Goal: Ask a question

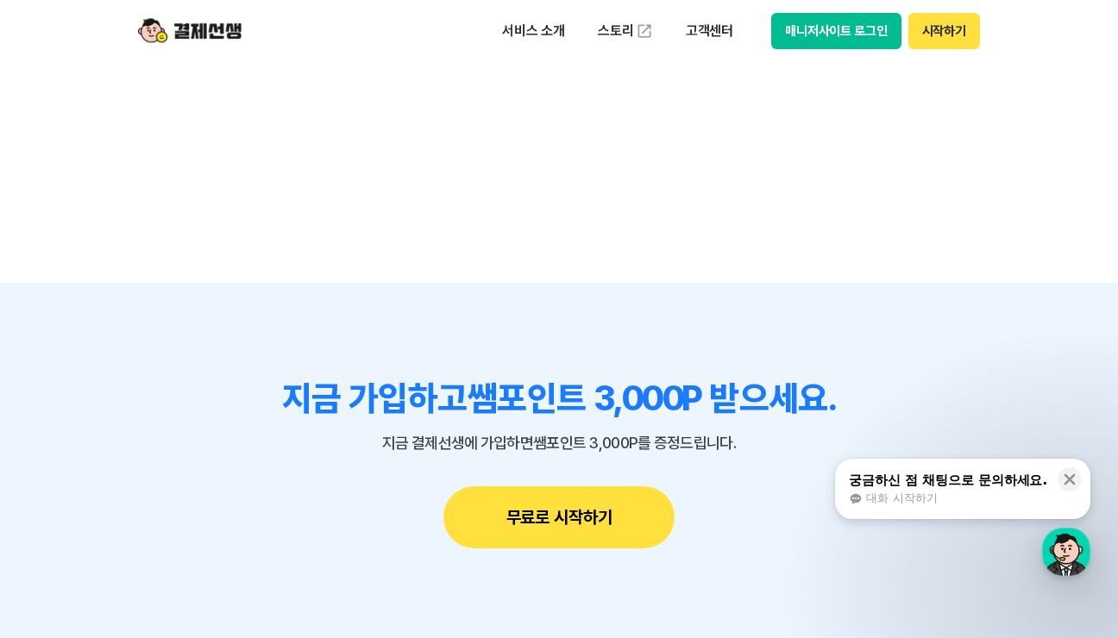
scroll to position [15601, 0]
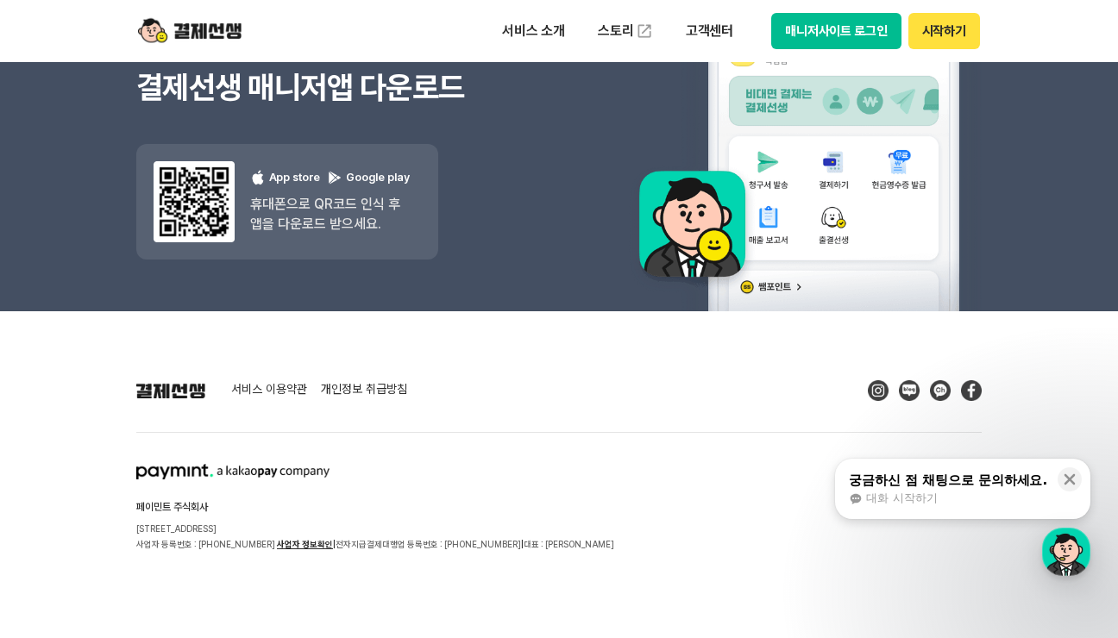
click at [919, 475] on div "궁금하신 점 채팅으로 문의하세요." at bounding box center [948, 480] width 198 height 17
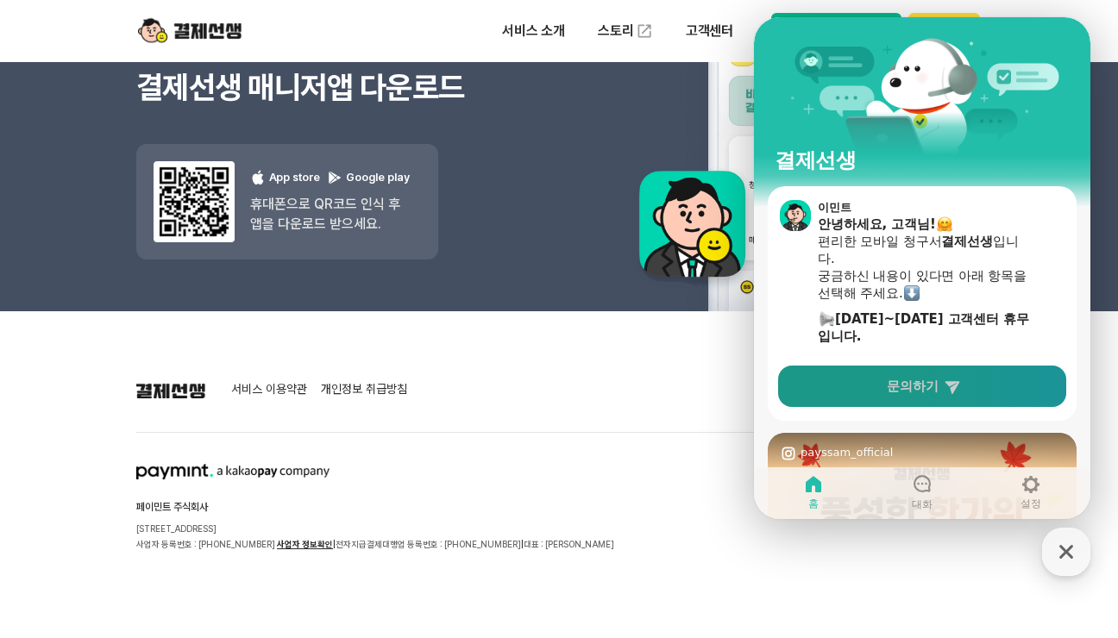
click at [900, 389] on span "문의하기" at bounding box center [913, 386] width 52 height 17
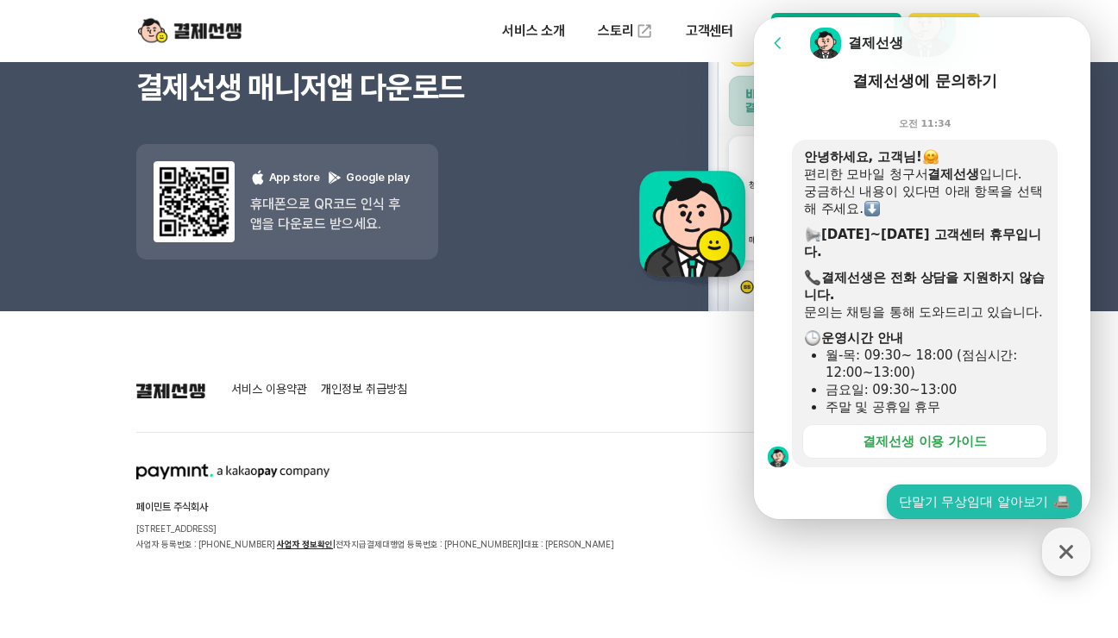
scroll to position [345, 0]
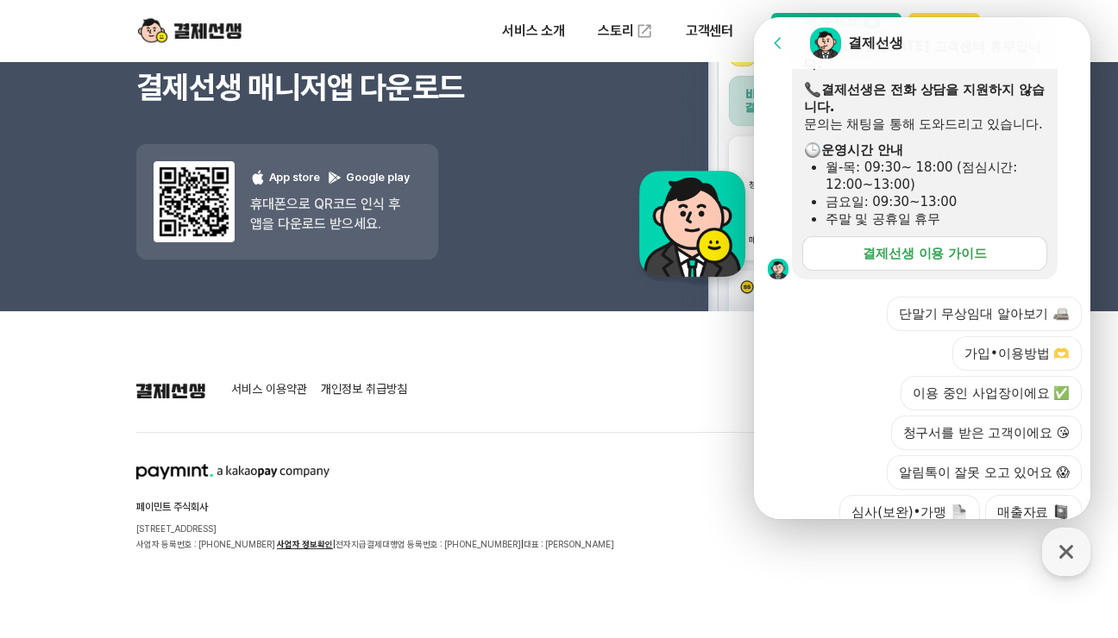
click at [942, 262] on div "결제선생 이용 가이드" at bounding box center [925, 253] width 124 height 17
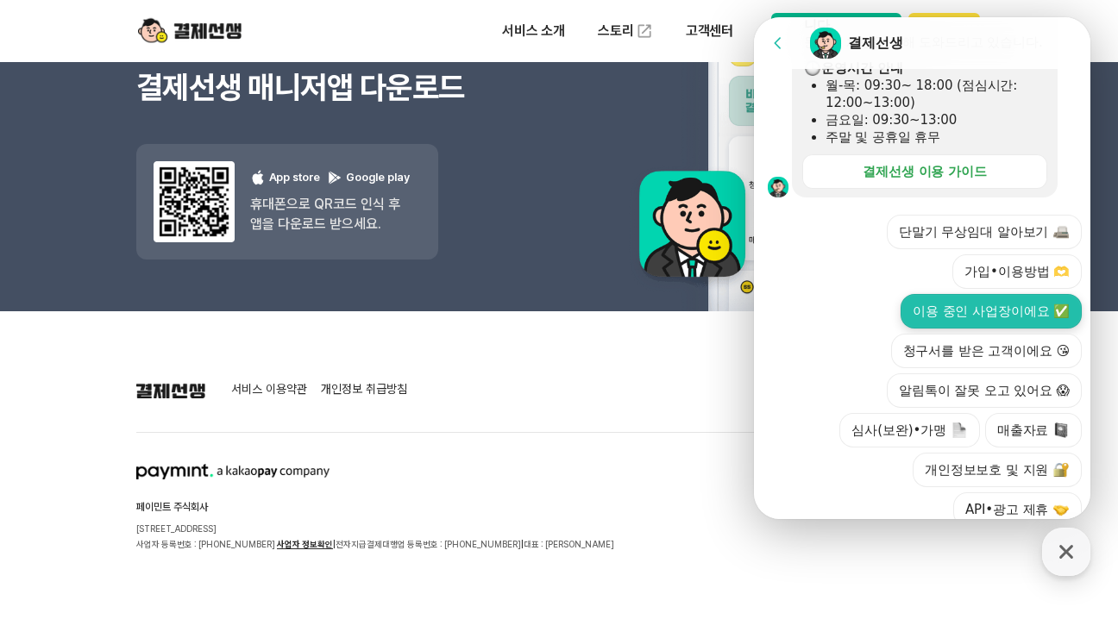
scroll to position [505, 0]
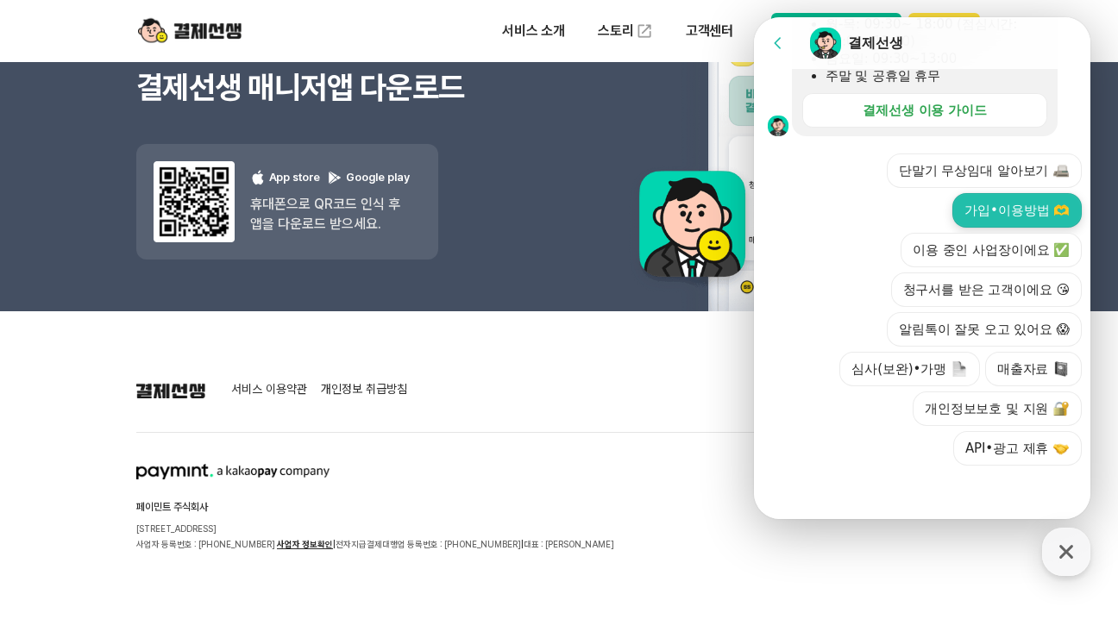
click at [1002, 200] on button "가입•이용방법 🫶" at bounding box center [1016, 210] width 129 height 35
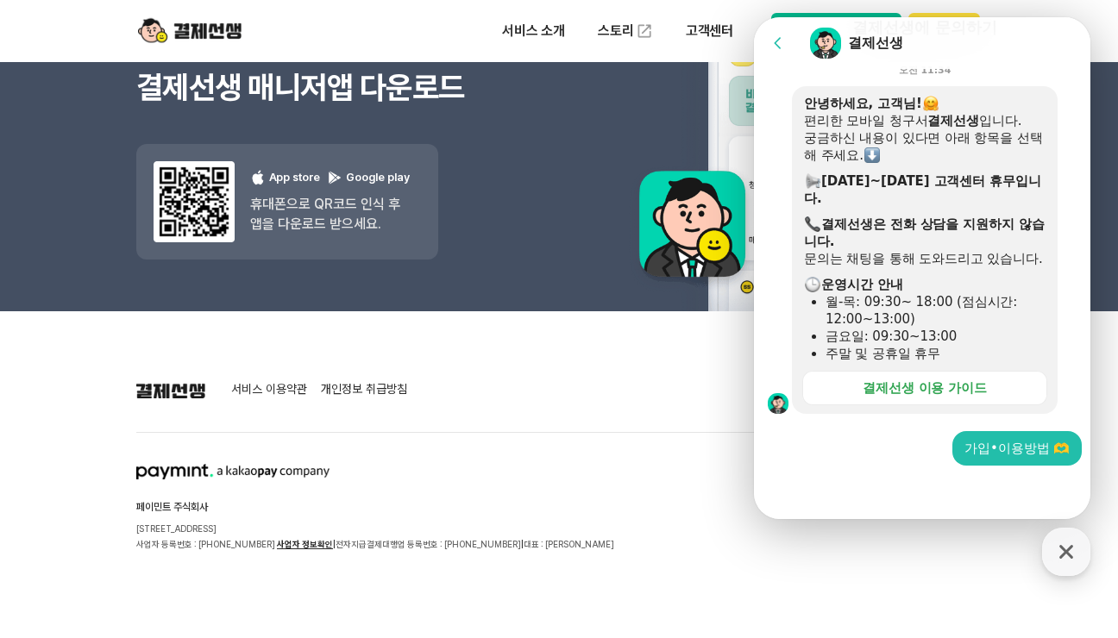
scroll to position [228, 0]
click at [831, 489] on div at bounding box center [925, 489] width 342 height 47
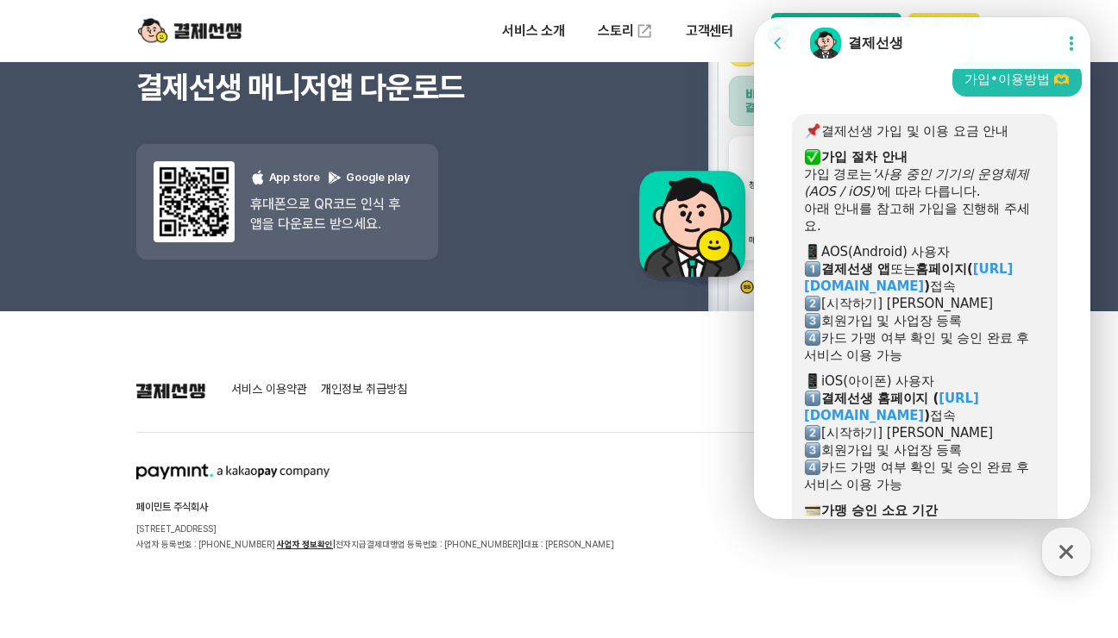
scroll to position [1155, 0]
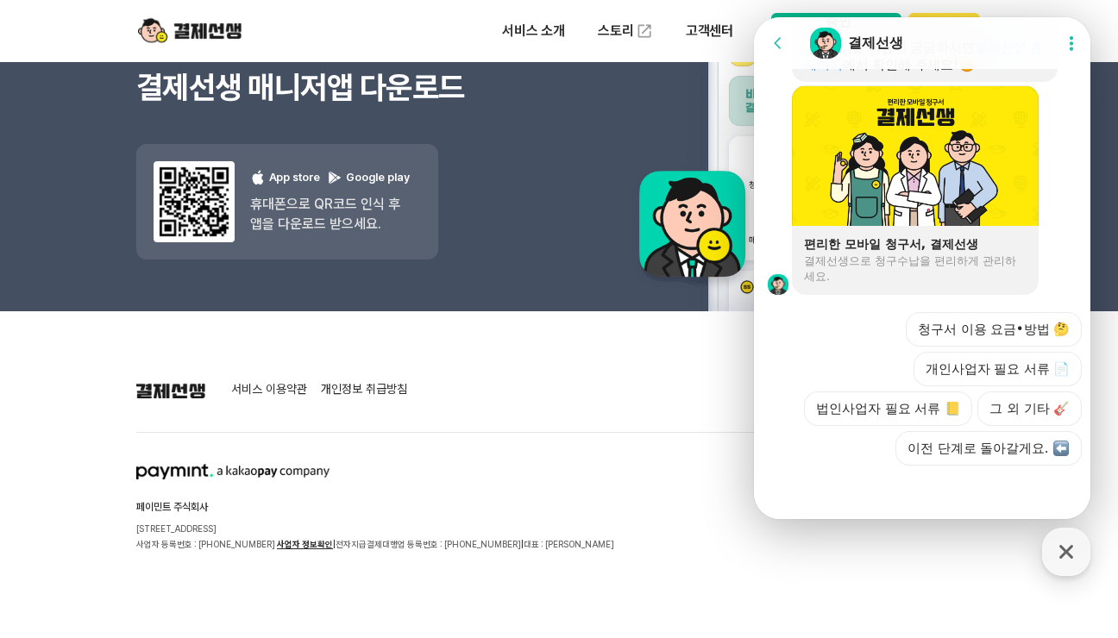
click at [1063, 45] on icon at bounding box center [1071, 43] width 17 height 17
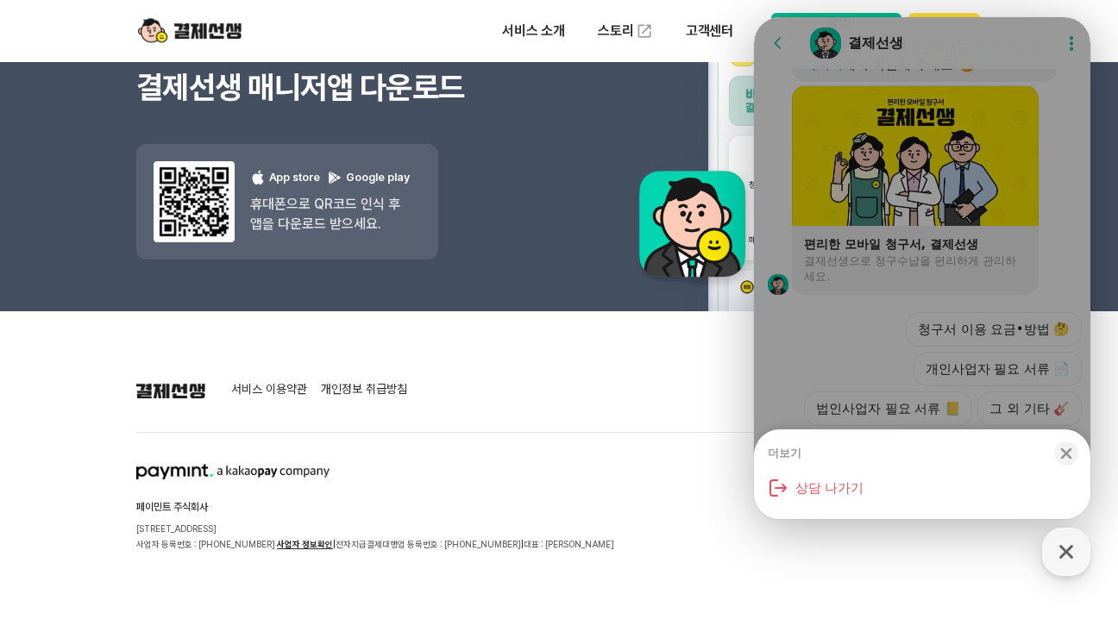
click at [1063, 453] on icon "button" at bounding box center [1065, 453] width 17 height 17
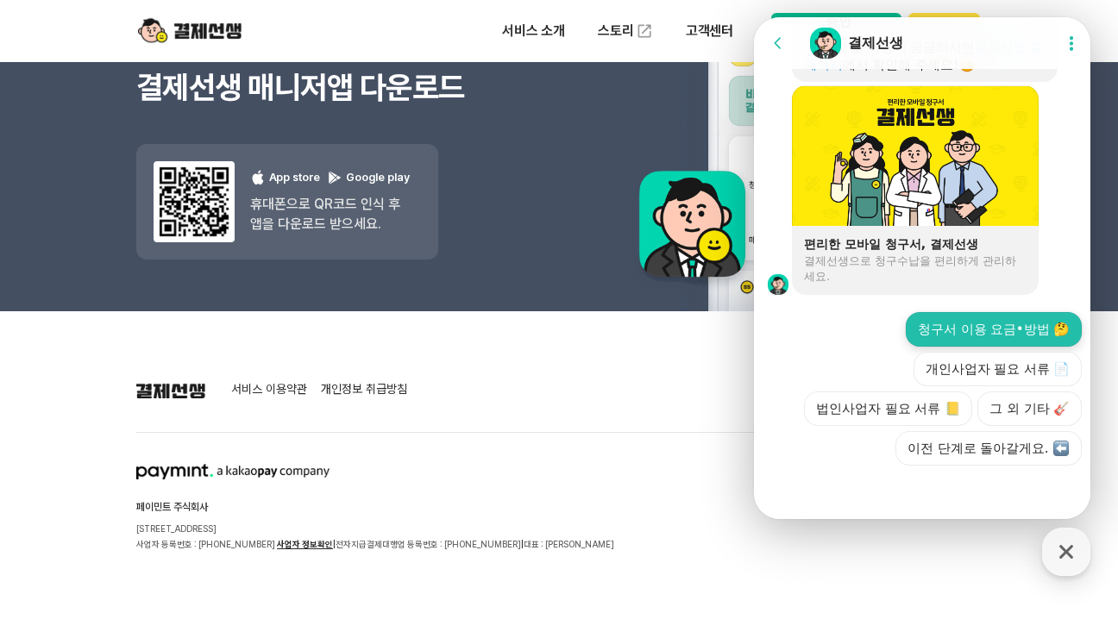
click at [991, 329] on button "청구서 이용 요금•방법 🤔" at bounding box center [994, 329] width 176 height 35
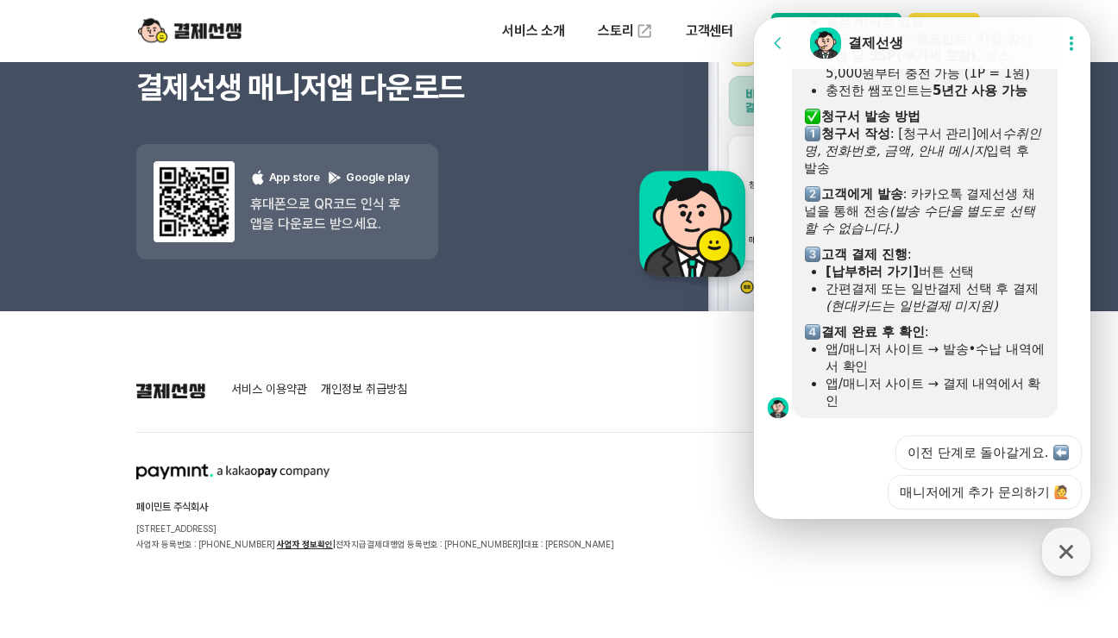
scroll to position [1679, 0]
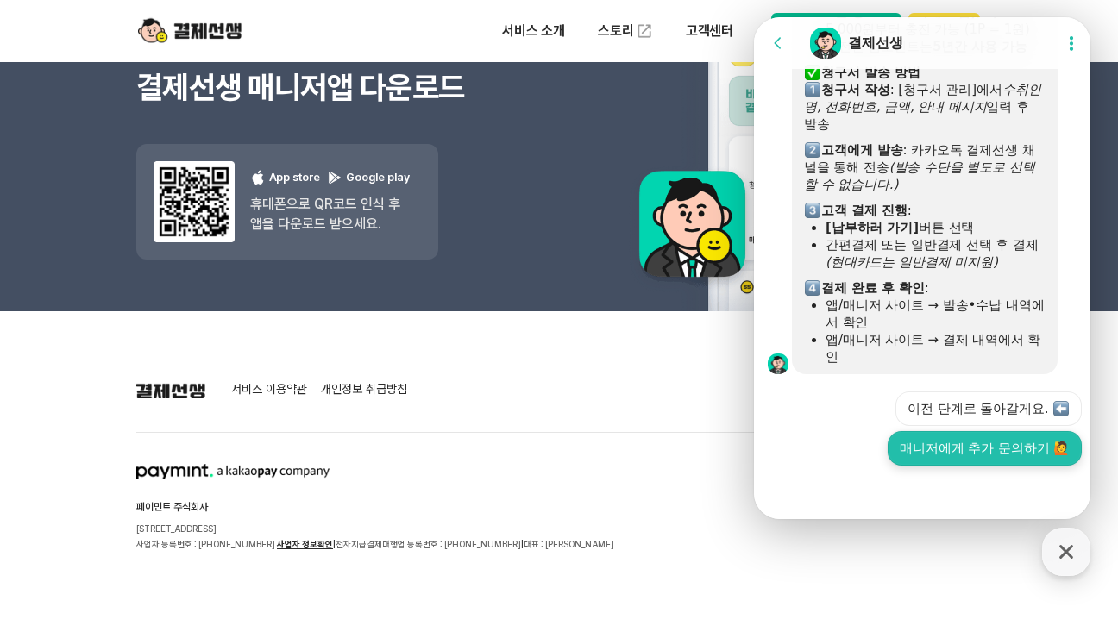
click at [983, 453] on button "매니저에게 추가 문의하기 🙋" at bounding box center [985, 448] width 194 height 35
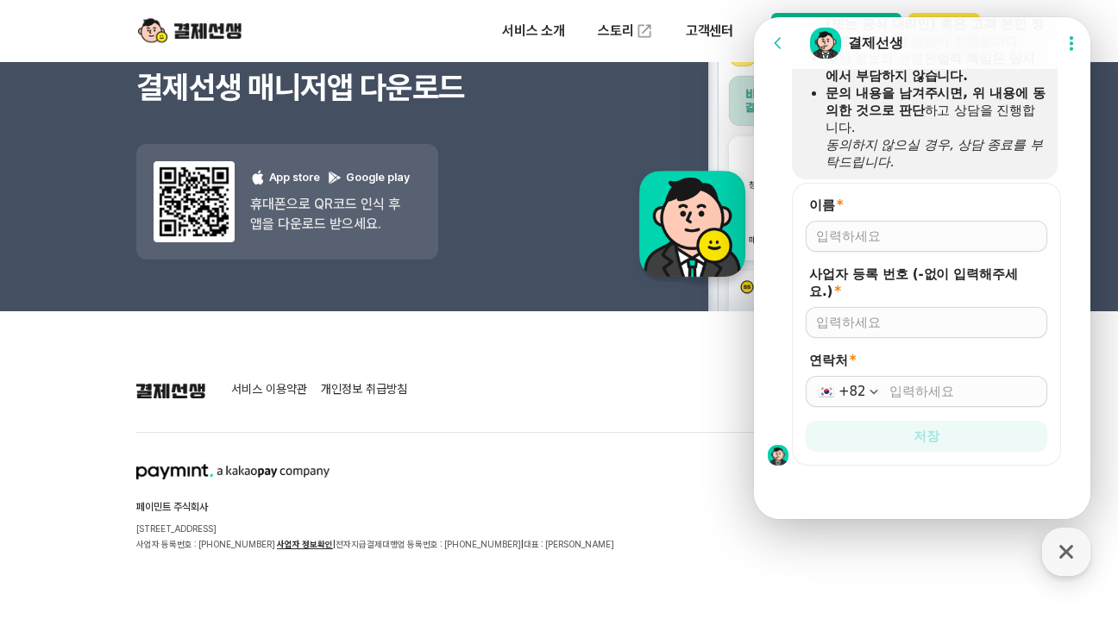
scroll to position [2228, 0]
click at [866, 235] on input "이름 *" at bounding box center [926, 236] width 221 height 17
type input "t"
type input "심경미"
click at [927, 328] on input "사업자 등록 번호 (-없이 입력해주세요.) *" at bounding box center [926, 322] width 221 height 17
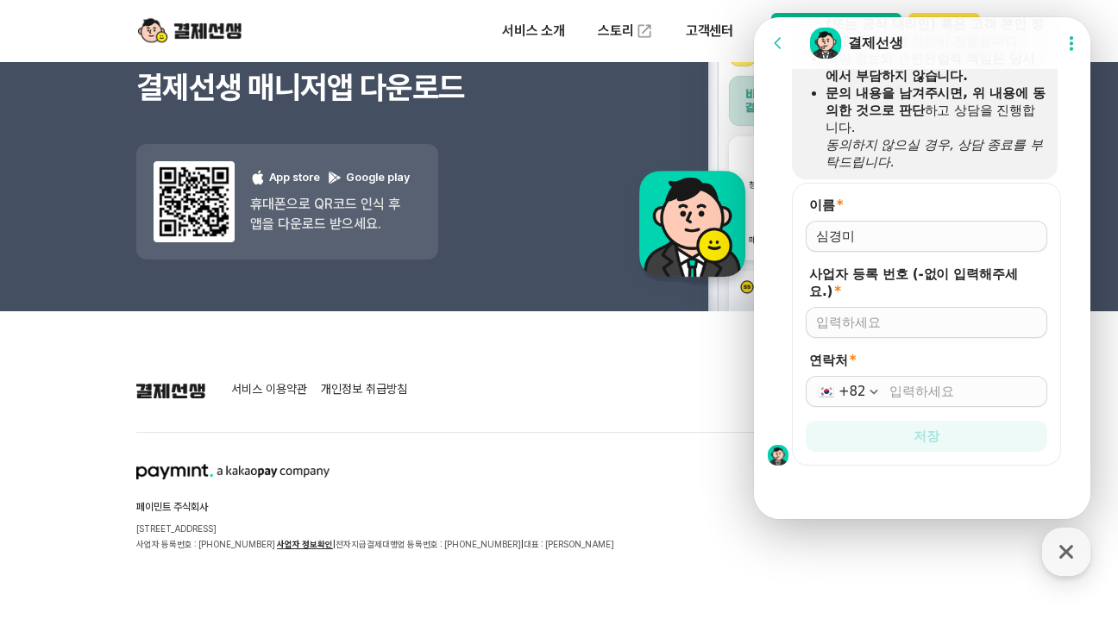
click at [871, 392] on icon "button" at bounding box center [874, 392] width 8 height 4
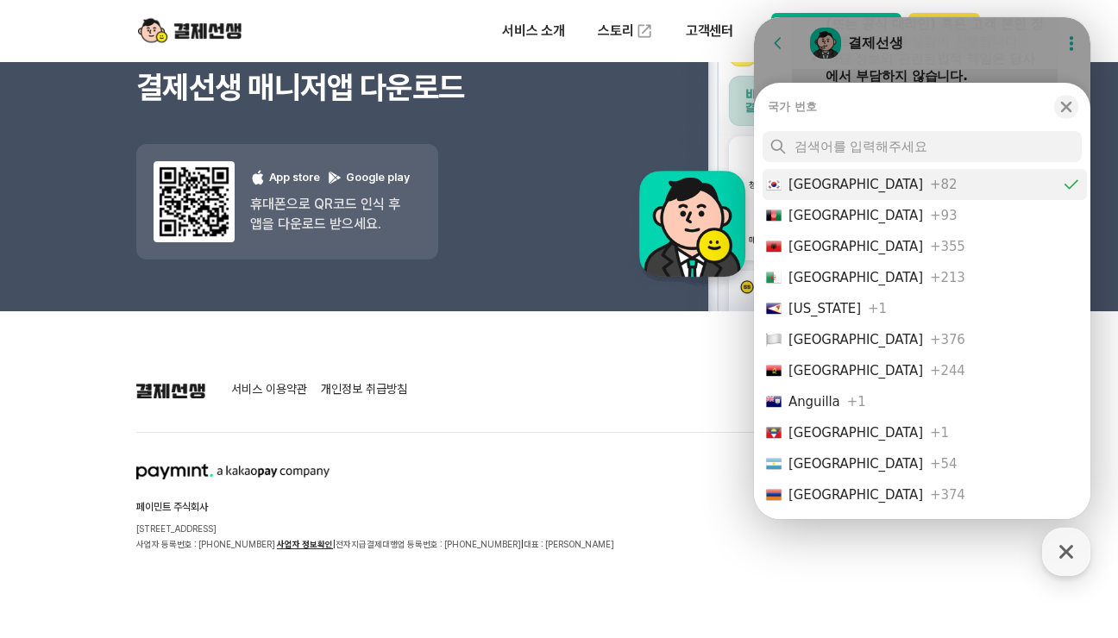
click at [808, 194] on button "[GEOGRAPHIC_DATA] +82" at bounding box center [924, 184] width 324 height 31
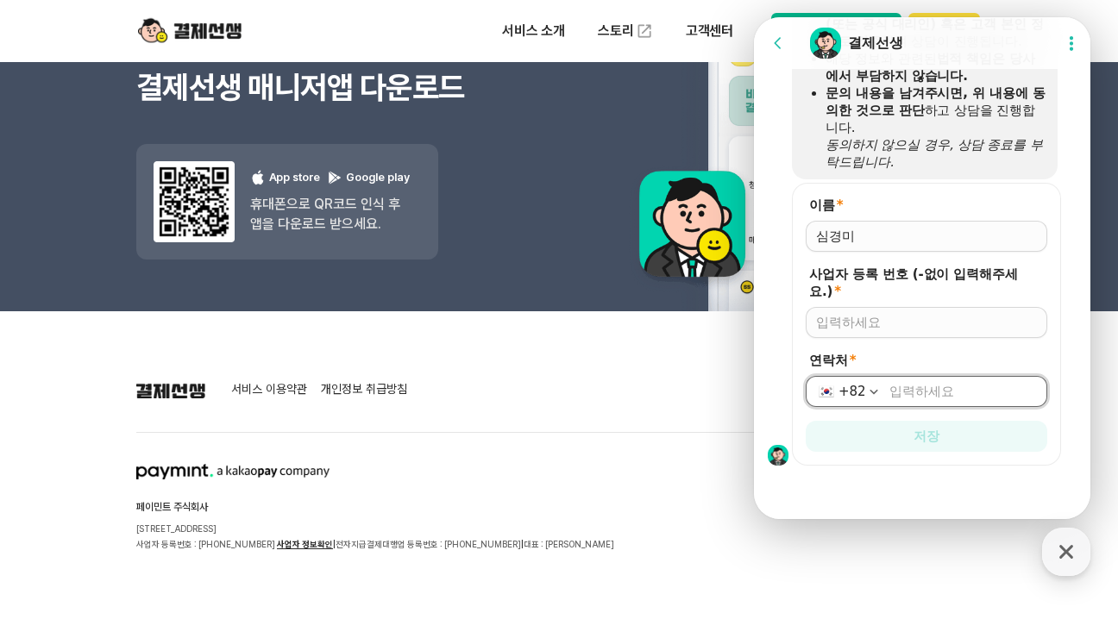
click at [909, 394] on input "연락처 *" at bounding box center [962, 391] width 147 height 17
click at [945, 387] on input "[PHONE_NUMBER]" at bounding box center [962, 391] width 147 height 17
drag, startPoint x: 986, startPoint y: 392, endPoint x: 851, endPoint y: 379, distance: 135.3
click at [851, 379] on div "[PHONE_NUMBER]" at bounding box center [927, 391] width 242 height 31
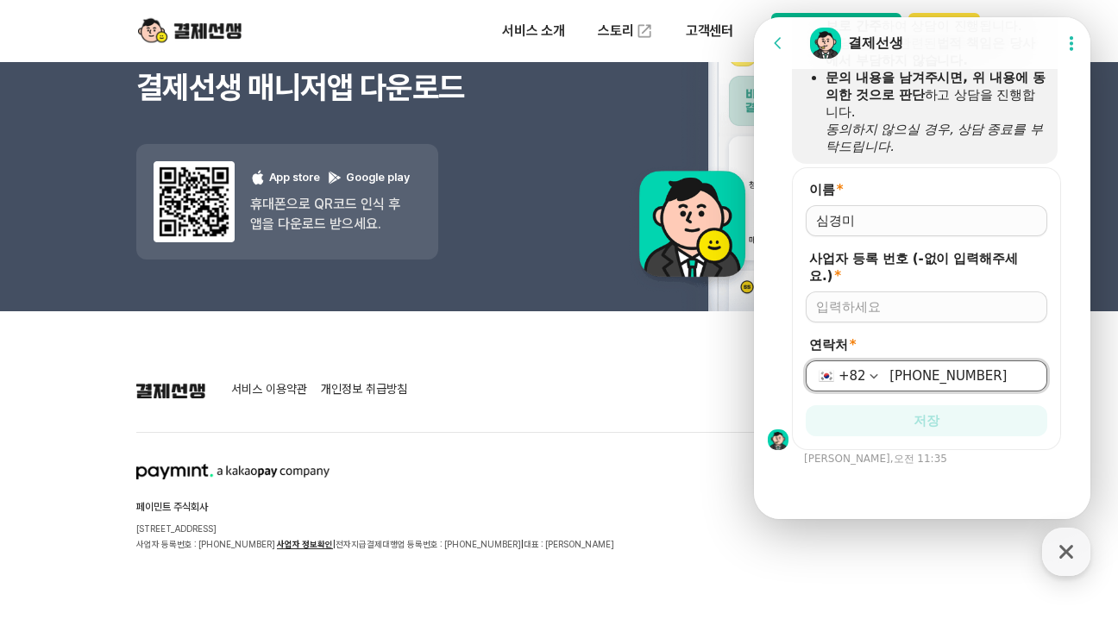
scroll to position [2243, 0]
type input "[PHONE_NUMBER]"
click at [980, 455] on div "이름 * 사업자 등록 번호 (-없이 입력해주세요.) * 연락처 * [PHONE_NUMBER] 저장 [PERSON_NAME], 오전 11:35" at bounding box center [925, 316] width 342 height 298
click at [844, 306] on input "사업자 등록 번호 (-없이 입력해주세요.) *" at bounding box center [926, 306] width 221 height 17
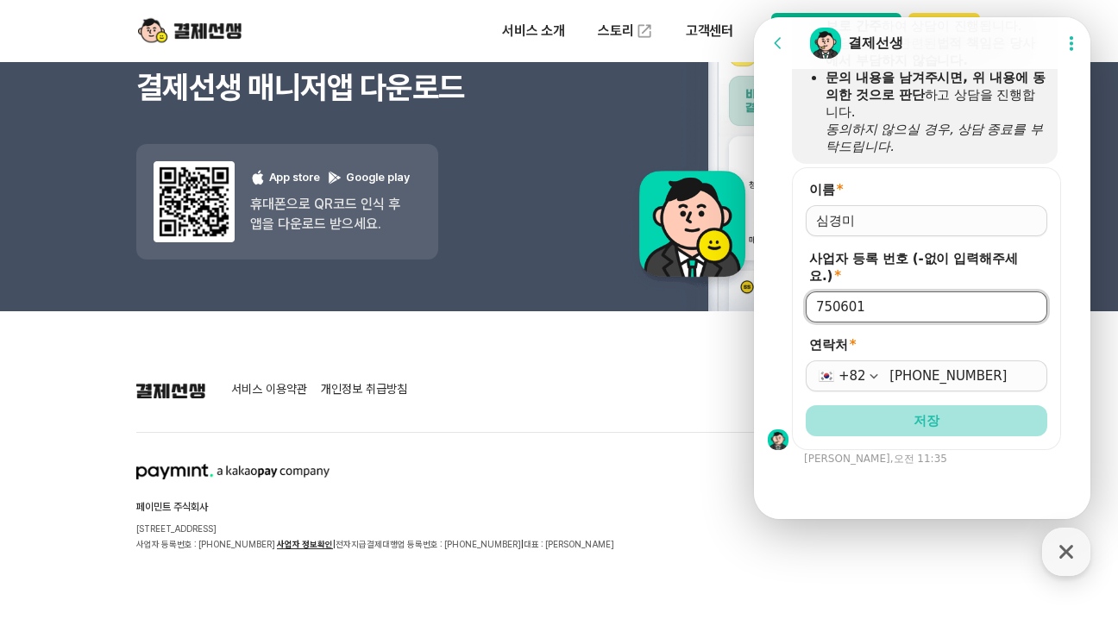
type input "750601"
click at [919, 413] on span "저장" at bounding box center [926, 420] width 26 height 17
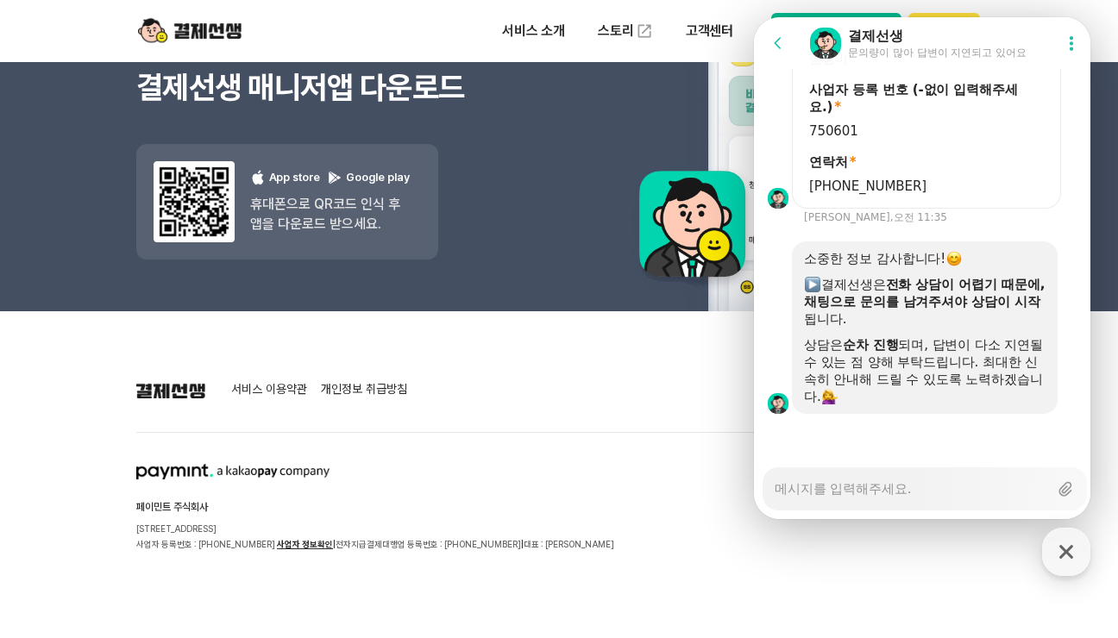
scroll to position [2399, 0]
click at [784, 490] on textarea "Messenger Input Textarea" at bounding box center [911, 482] width 273 height 29
type textarea "x"
type textarea "ㅈ"
type textarea "x"
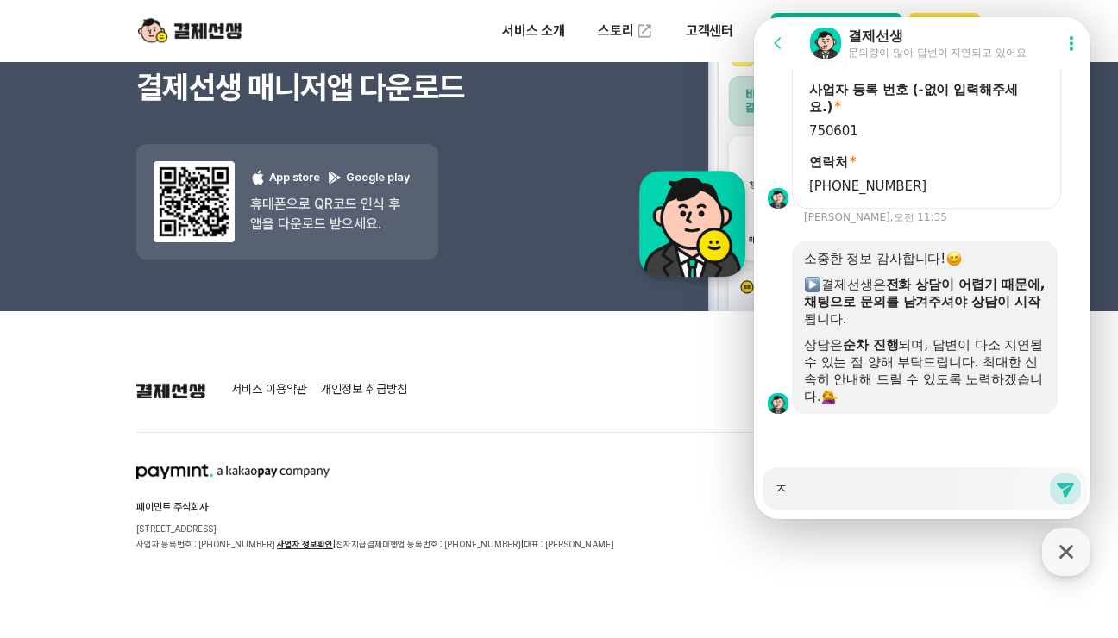
type textarea "지"
type textarea "x"
type textarea "징"
type textarea "x"
type textarea "지여"
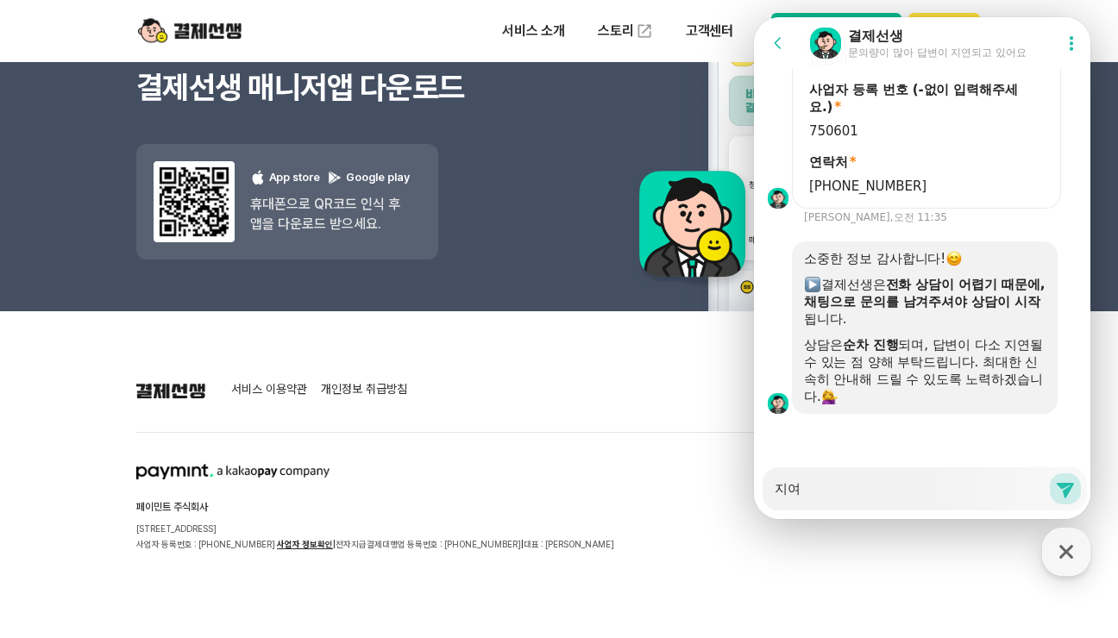
type textarea "x"
type textarea "지역"
type textarea "x"
type textarea "지역ㅎ"
type textarea "x"
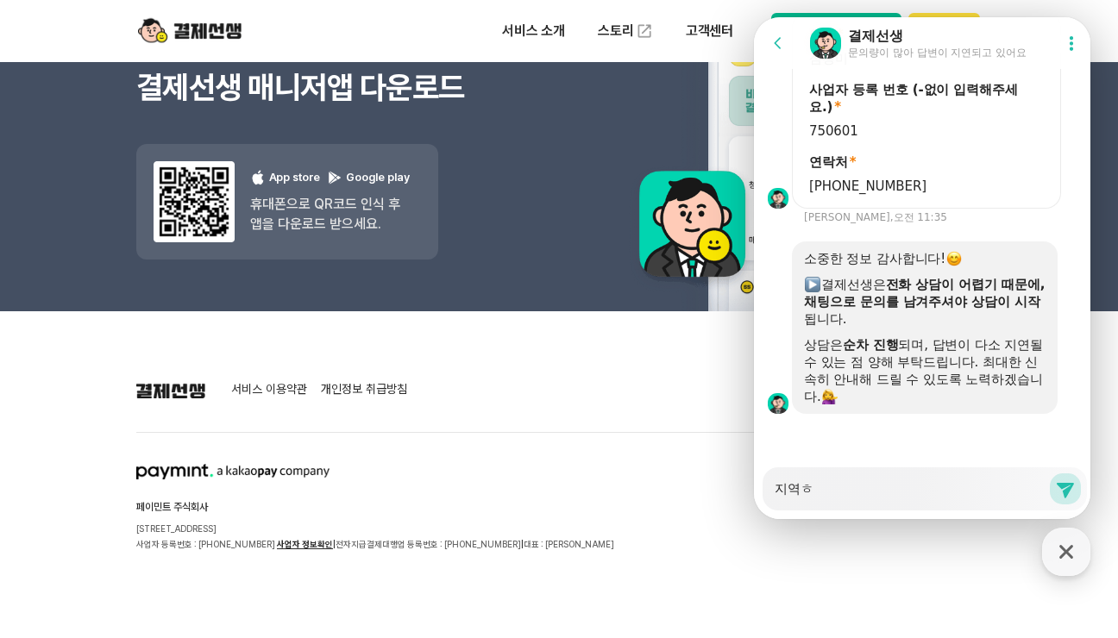
type textarea "지역호"
type textarea "x"
type textarea "지역화"
type textarea "x"
type textarea "지역홮"
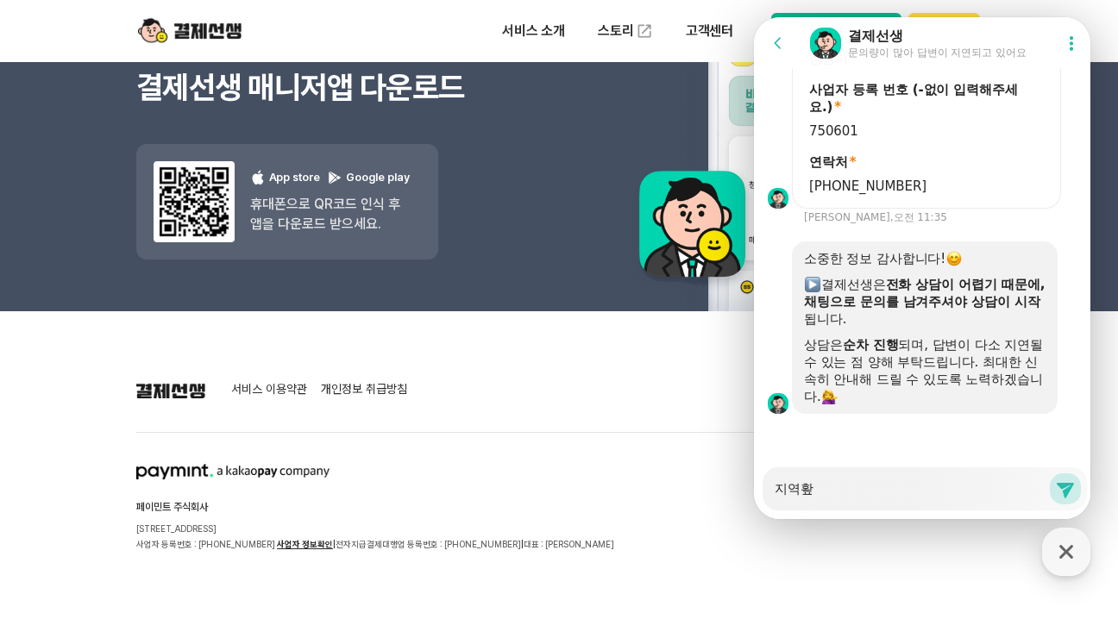
type textarea "x"
type textarea "지역화폐"
type textarea "x"
type textarea "지역화폐"
type textarea "x"
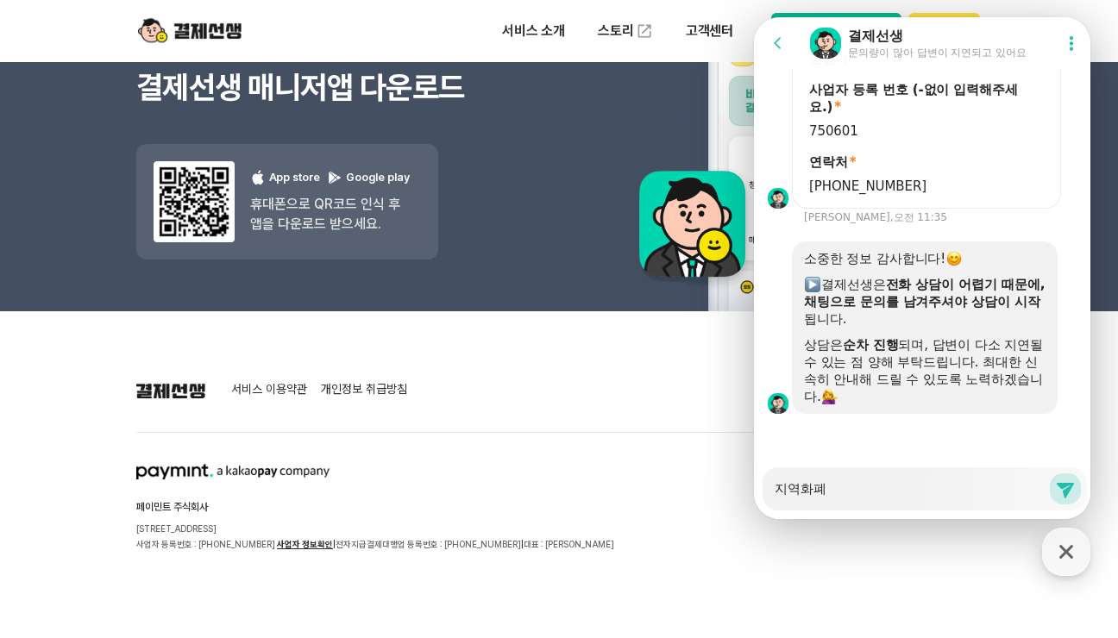
type textarea "지역화폐 ㄱ"
type textarea "x"
type textarea "지역화폐 겨"
type textarea "x"
type textarea "지역화폐 결"
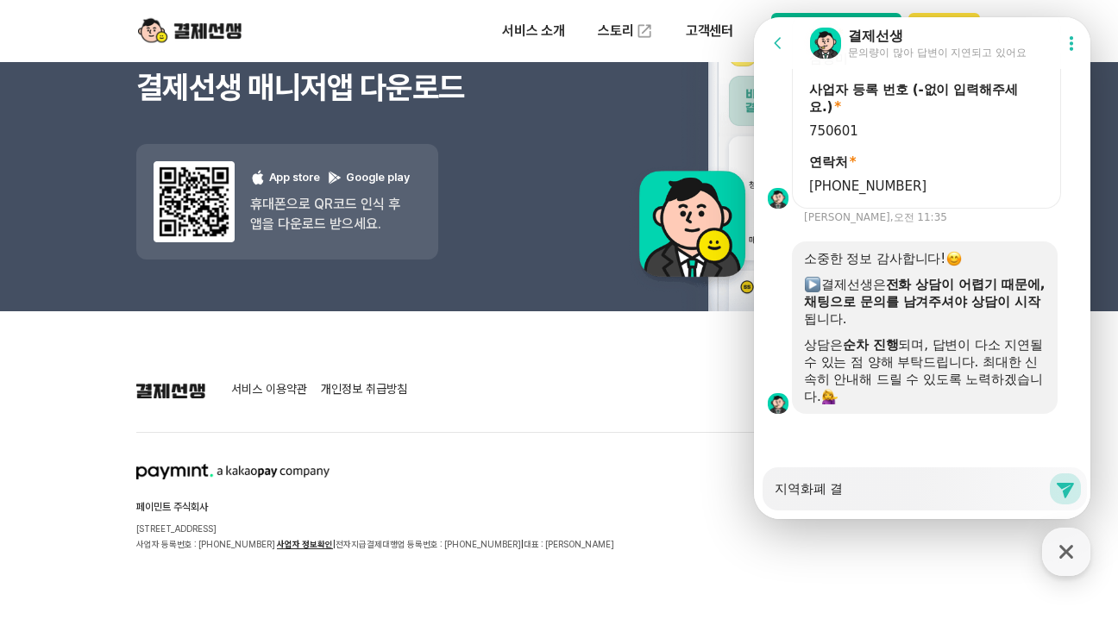
type textarea "x"
type textarea "지역화폐 결ㅈ"
type textarea "x"
type textarea "지역화폐 결제"
type textarea "x"
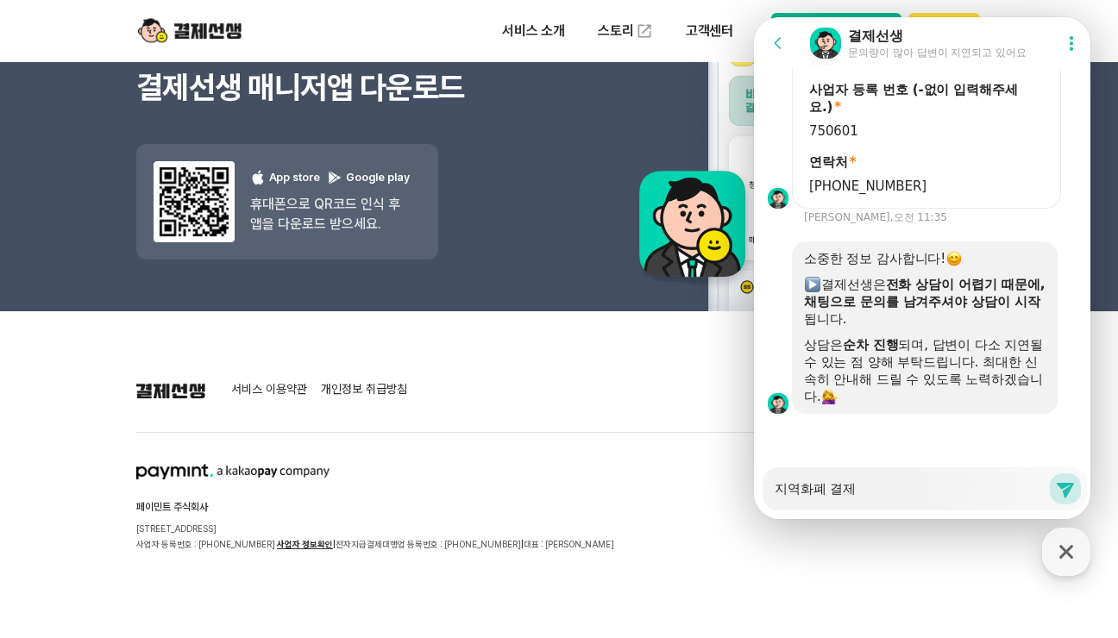
type textarea "지역화폐 결젷"
type textarea "x"
type textarea "지역화폐 결제하"
type textarea "x"
type textarea "지역화폐 결제학"
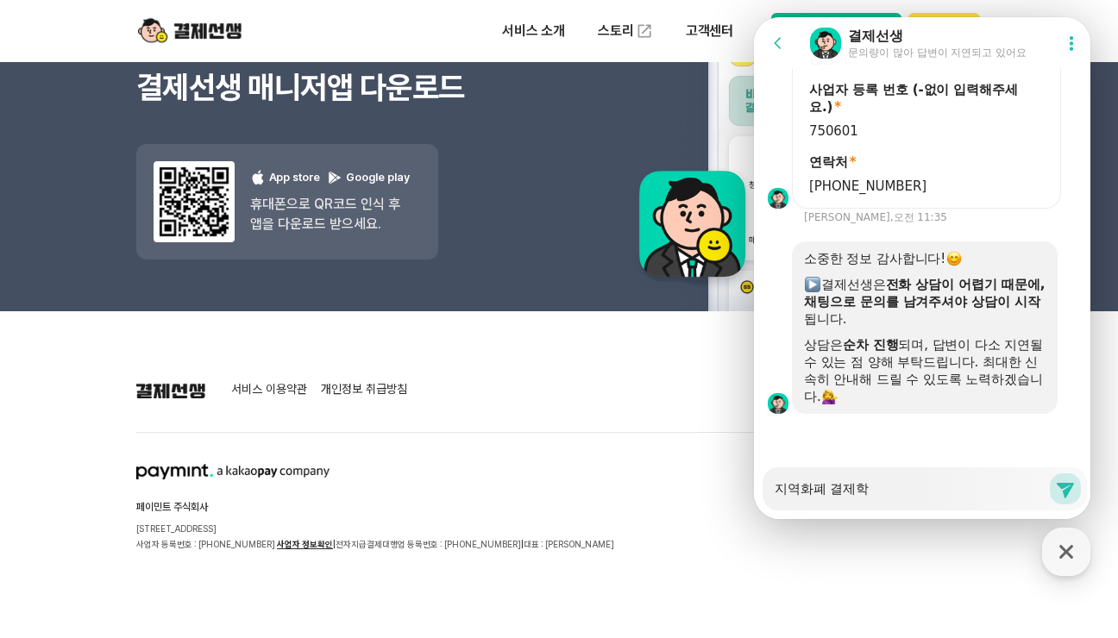
type textarea "x"
type textarea "지역화폐 결제하고"
type textarea "x"
type textarea "지역화폐 결제하곳"
type textarea "x"
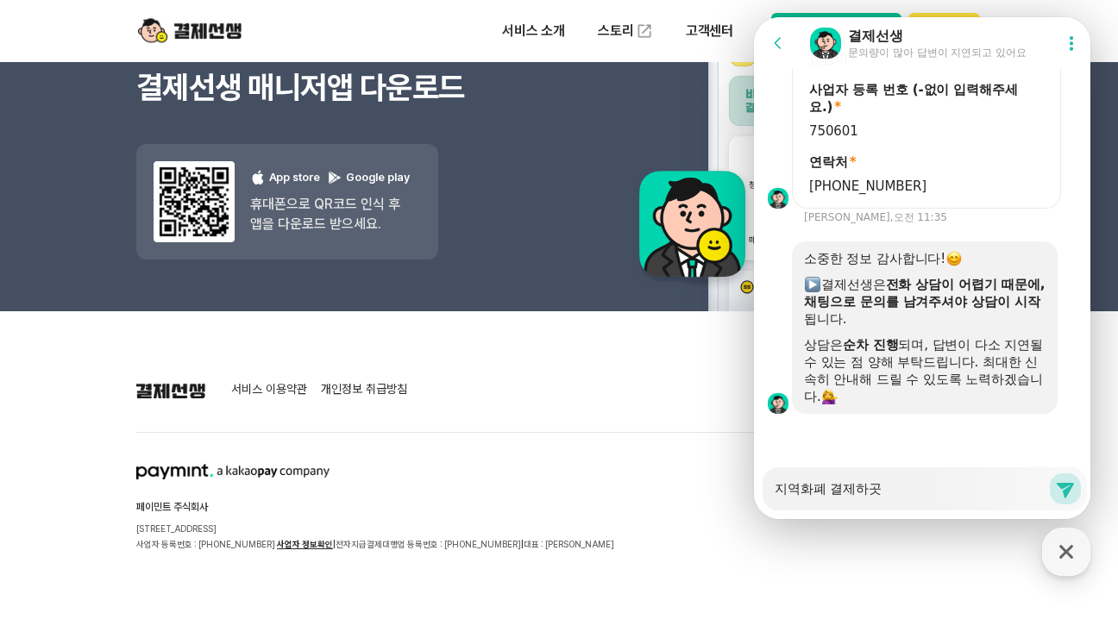
type textarea "지역화폐 결제하고시"
type textarea "x"
type textarea "지역화폐 결제하고싶"
type textarea "x"
type textarea "지역화폐 결제하고싶ㅇ"
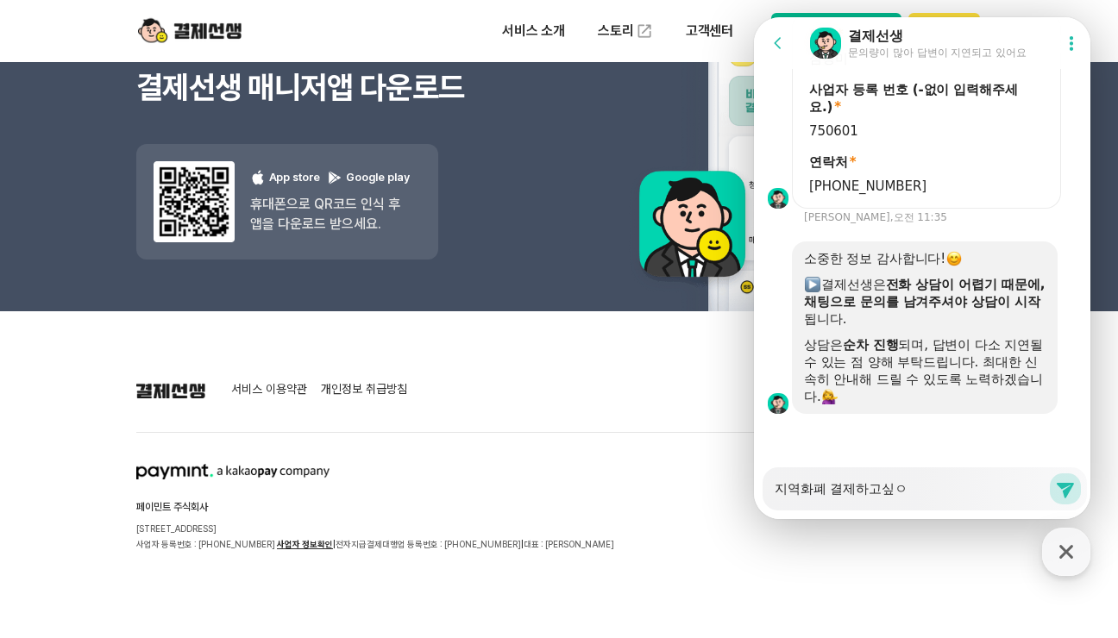
type textarea "x"
type textarea "지역화폐 결제하고싶으"
type textarea "x"
type textarea "지역화폐 결제하고싶은"
type textarea "x"
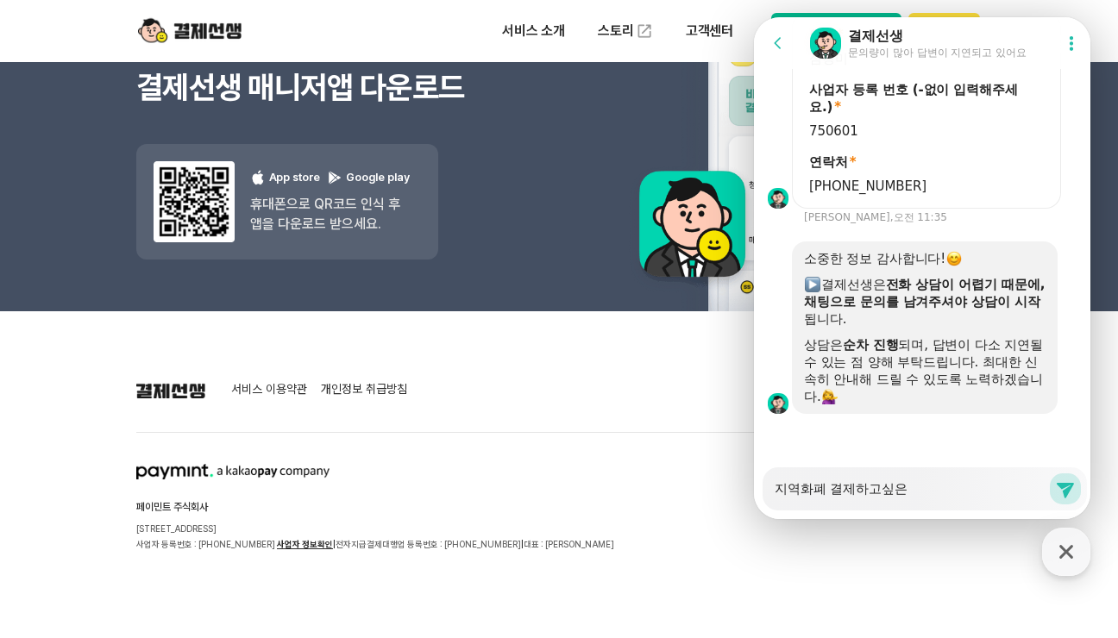
type textarea "지역화폐 결제하고싶은ㄷ"
type textarea "x"
type textarea "지역화폐 결제하고싶은데"
type textarea "x"
type textarea "지역화폐 결제하고싶은데~"
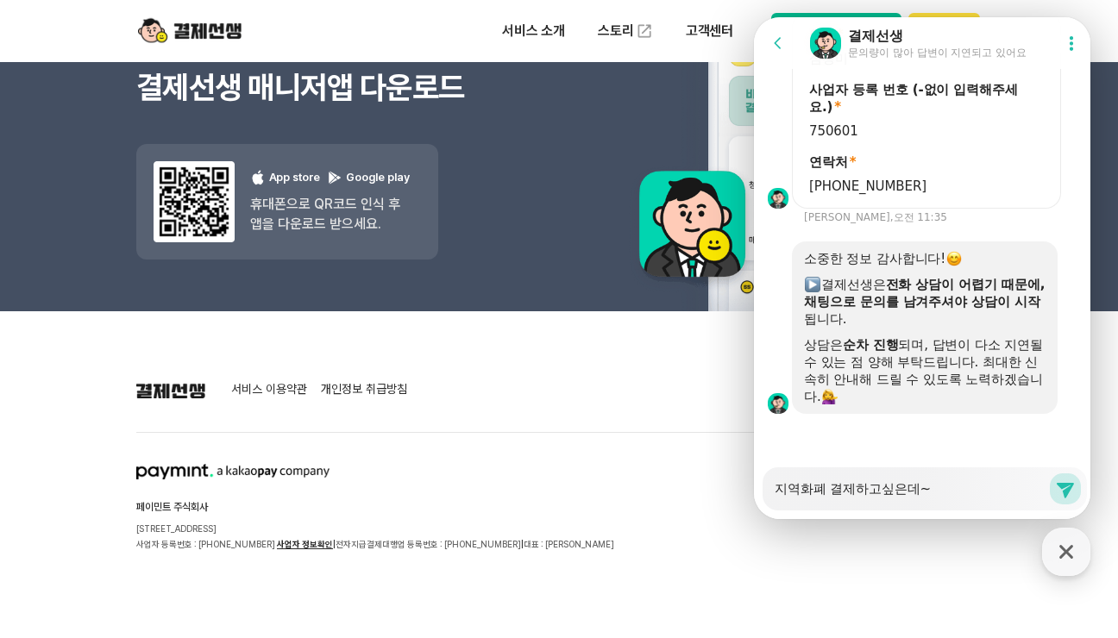
type textarea "x"
type textarea "지역화폐 결제하고싶은데~"
type textarea "x"
type textarea "지역화폐 결제하고싶은데~ ㅈ"
type textarea "x"
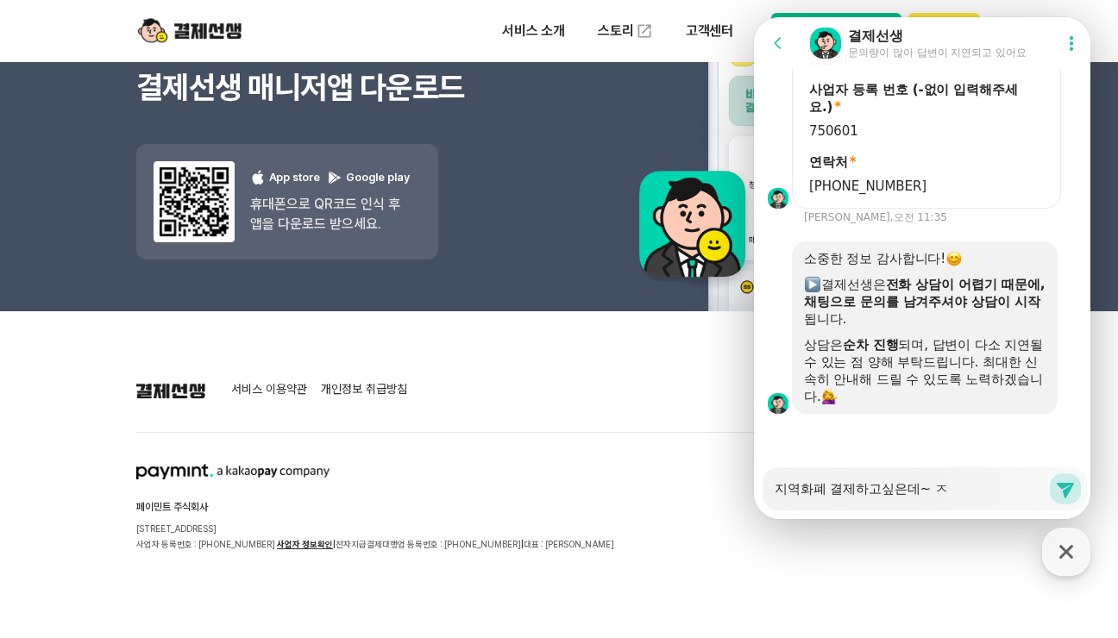
type textarea "지역화폐 결제하고싶은데~ 자"
type textarea "x"
type textarea "지역화폐 결제하고싶은데~ 잒"
type textarea "x"
type textarea "지역화폐 결제하고싶은데~ 자꾸"
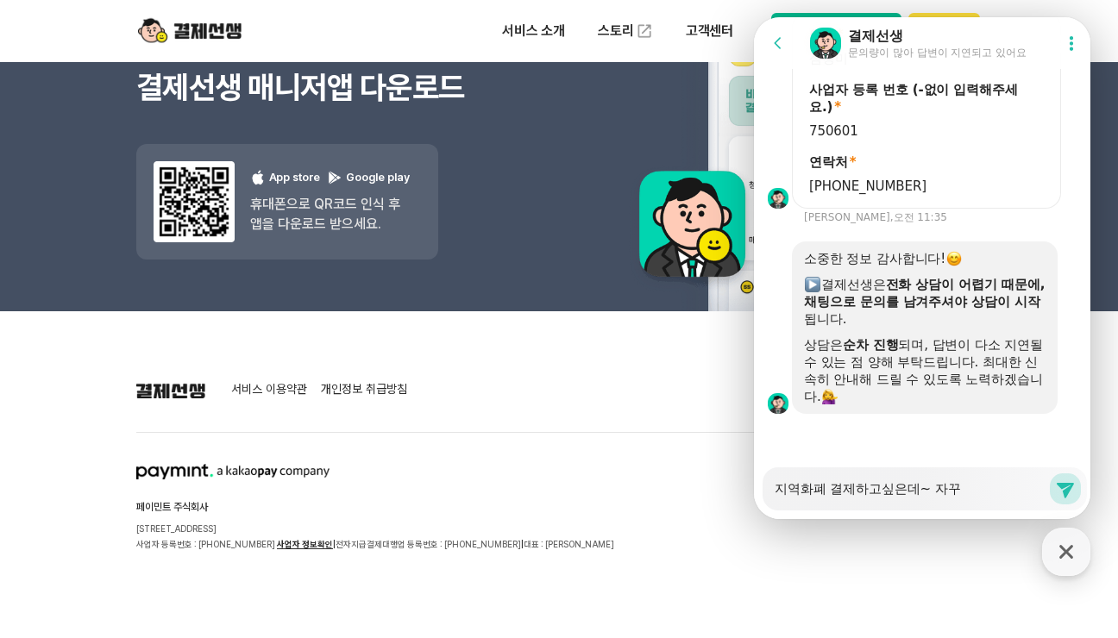
type textarea "x"
type textarea "지역화폐 결제하고싶은데~ 자꾸오"
type textarea "x"
type textarea "지역화폐 결제하고싶은데~ 자꾸올"
type textarea "x"
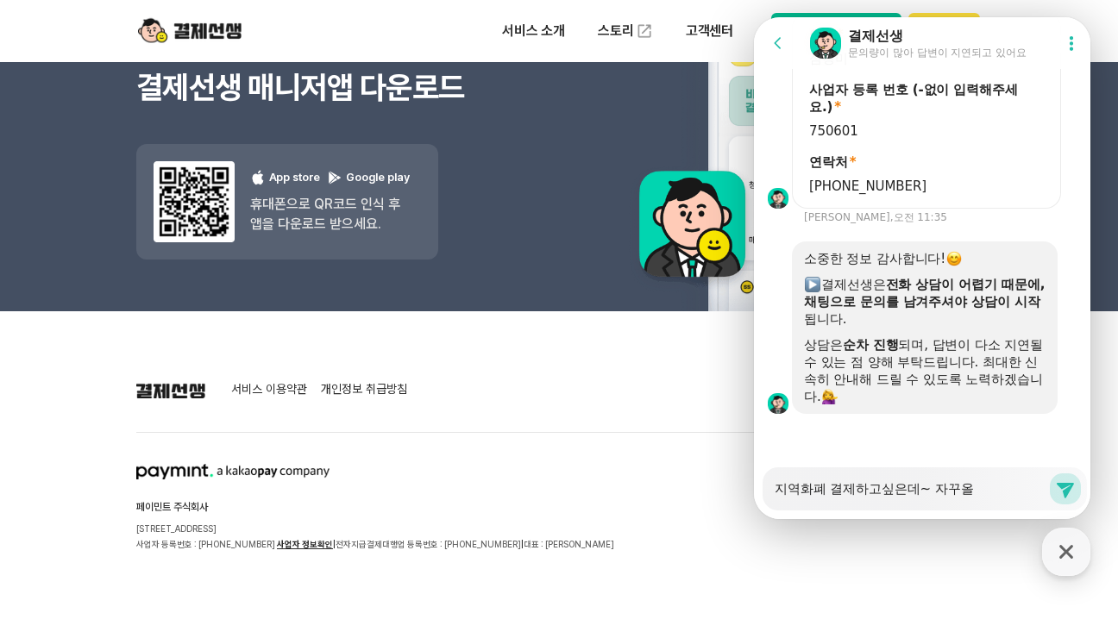
type textarea "지역화폐 결제하고싶은데~ 자꾸오류"
type textarea "x"
type textarea "지역화폐 결제하고싶은데~ 자꾸오륙"
type textarea "x"
type textarea "지역화폐 결제하고싶은데~ 자꾸오류가"
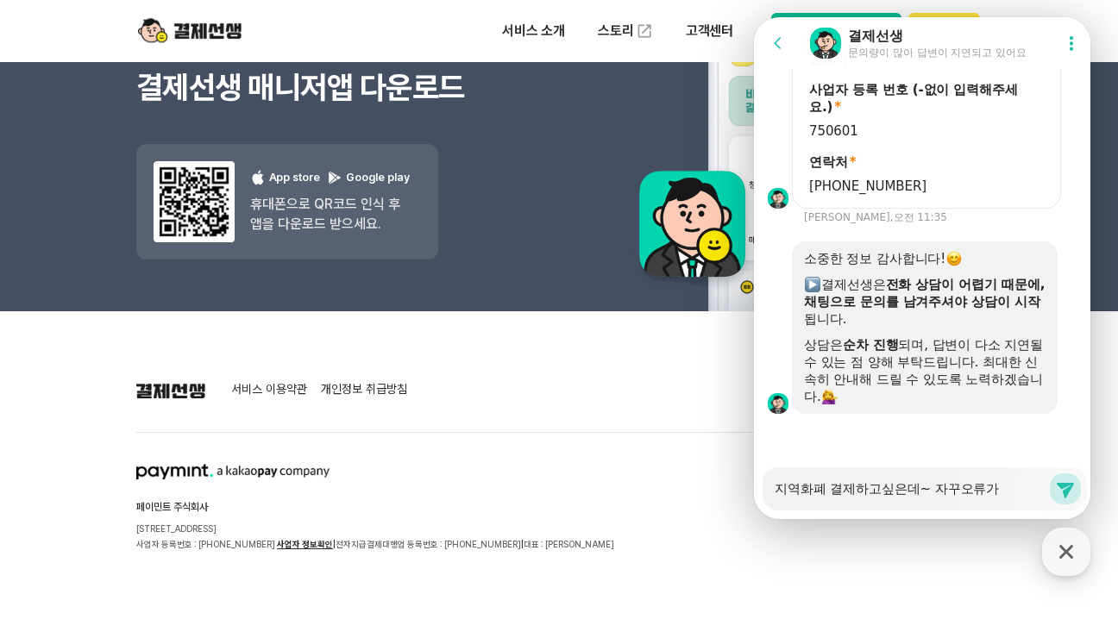
type textarea "x"
type textarea "지역화폐 결제하고싶은데~ 자꾸오류가"
type textarea "x"
type textarea "지역화폐 결제하고싶은데~ 자꾸오류가 ㄴ"
type textarea "x"
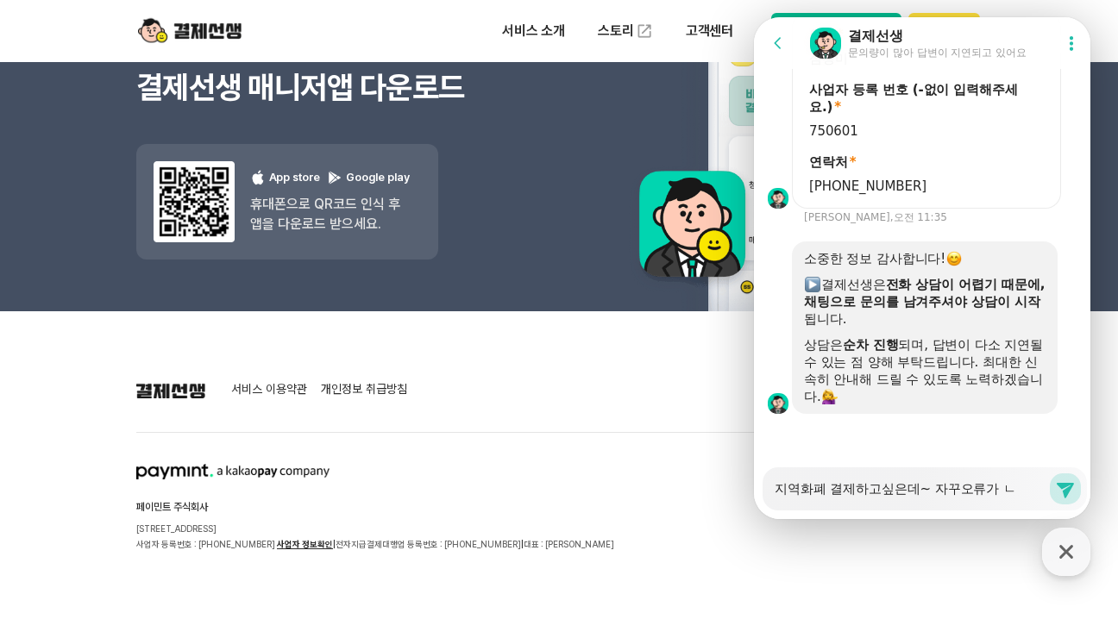
type textarea "지역화폐 결제하고싶은데~ 자꾸오류가 나"
type textarea "x"
type textarea "지역화폐 결제하고싶은데~ 자꾸오류가 난"
type textarea "x"
type textarea "지역화폐 결제하고싶은데~ 자꾸오류가 나느"
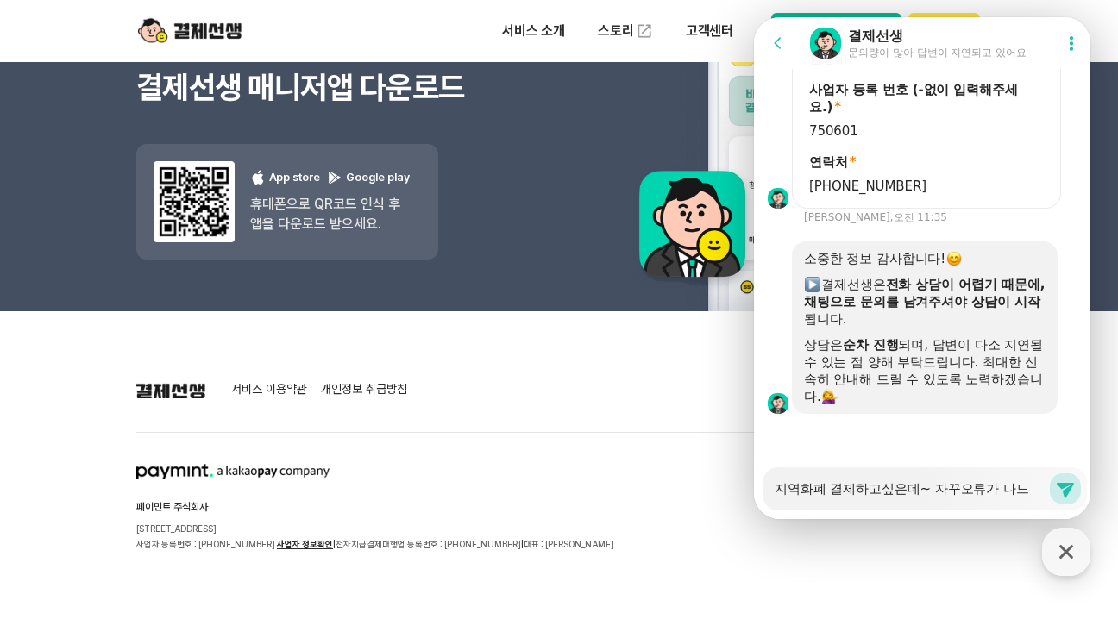
type textarea "x"
type textarea "지역화폐 결제하고싶은데~ 자꾸오류가 나는"
type textarea "x"
type textarea "지역화폐 결제하고싶은데~ 자꾸오류가 나는ㄷ"
type textarea "x"
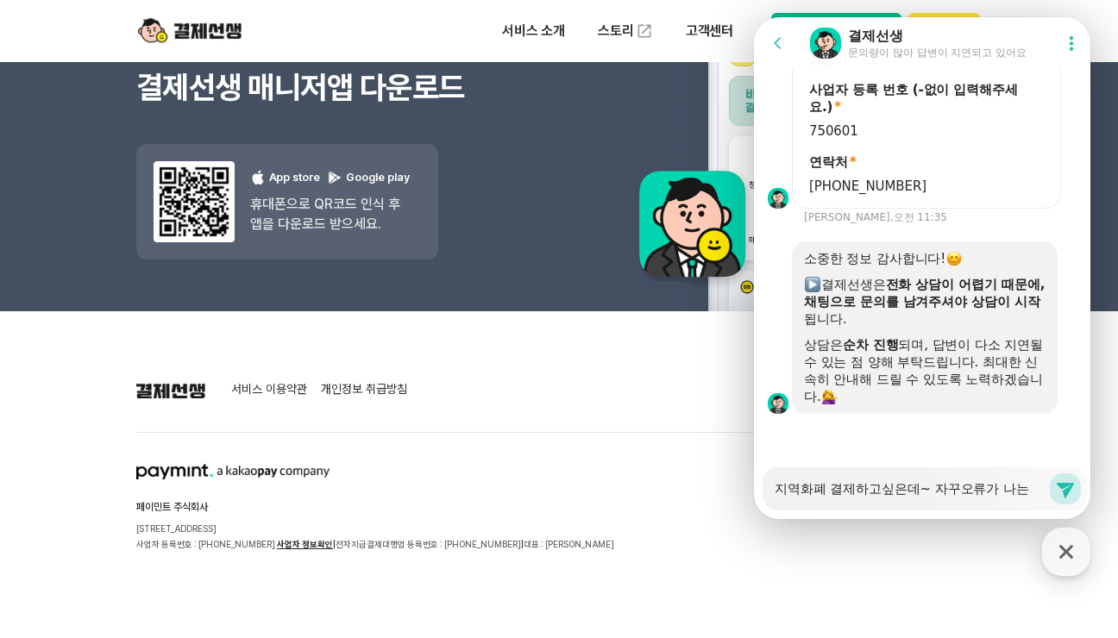
type textarea "지역화폐 결제하고싶은데~ 자꾸오류가 나는데"
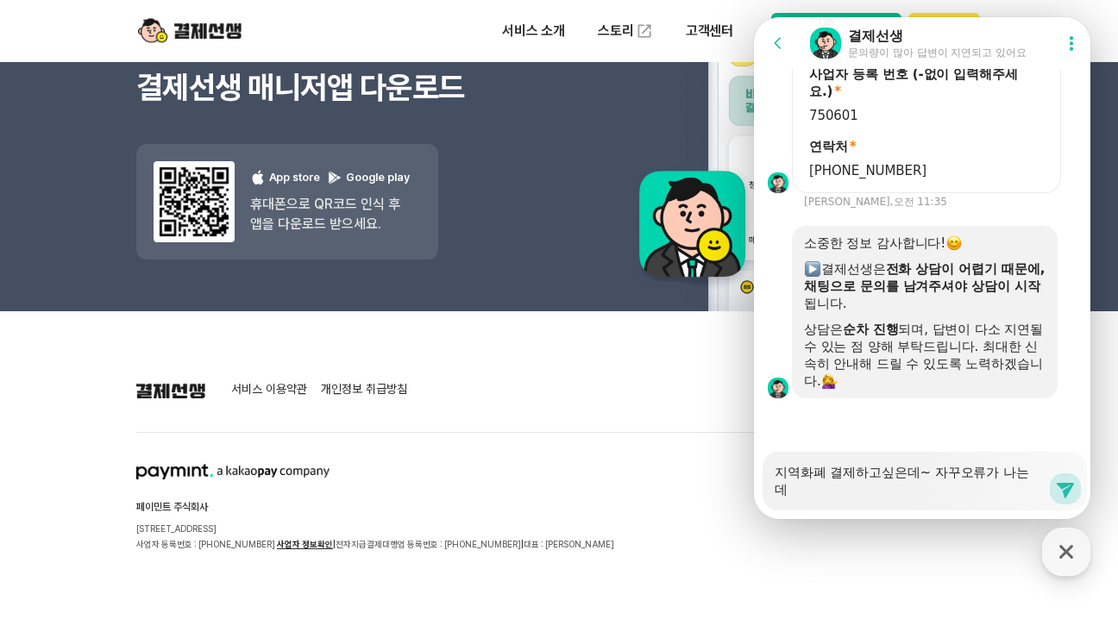
scroll to position [2414, 0]
type textarea "x"
type textarea "지역화폐 결제하고싶은데~ 자꾸오류가 나는데"
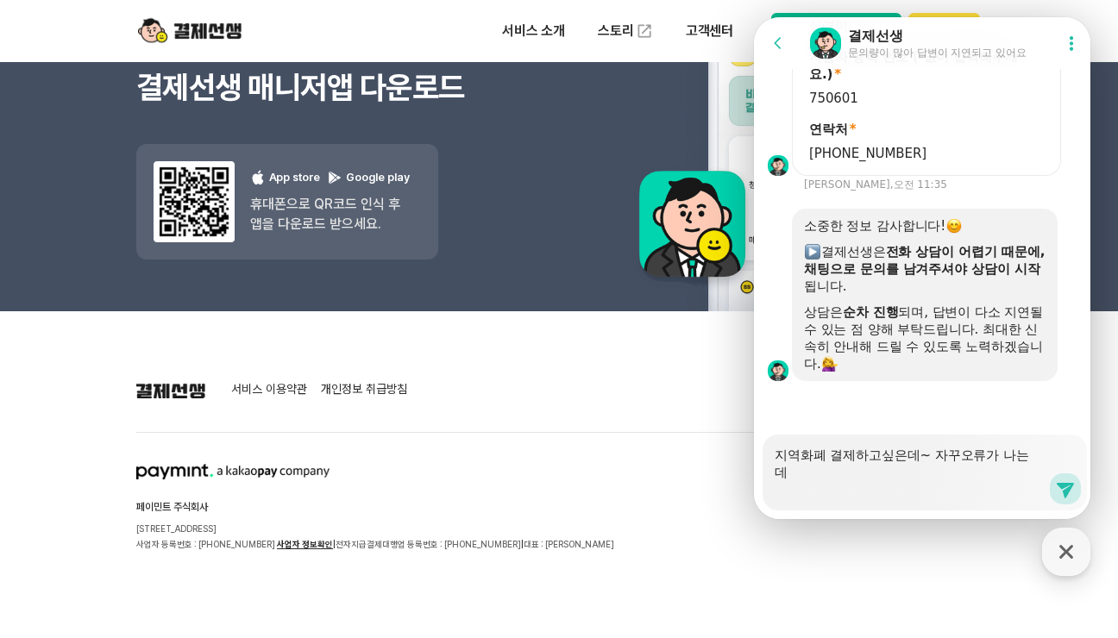
scroll to position [2431, 0]
type textarea "x"
type textarea "지역화폐 결제하고싶은데~ 자꾸오류가 나는데 ㅈ"
type textarea "x"
type textarea "지역화폐 결제하고싶은데~ 자꾸오류가 나는데 지"
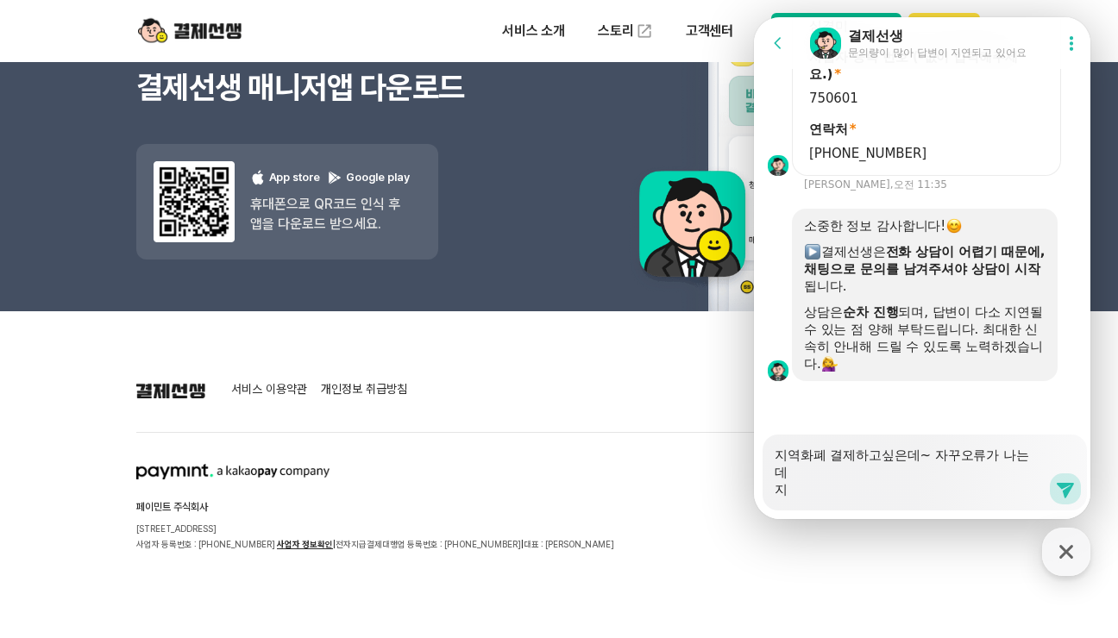
type textarea "x"
type textarea "지역화폐 결제하고싶은데~ 자꾸오류가 나는데 징"
type textarea "x"
type textarea "지역화폐 결제하고싶은데~ 자꾸오류가 나는데 지여"
type textarea "x"
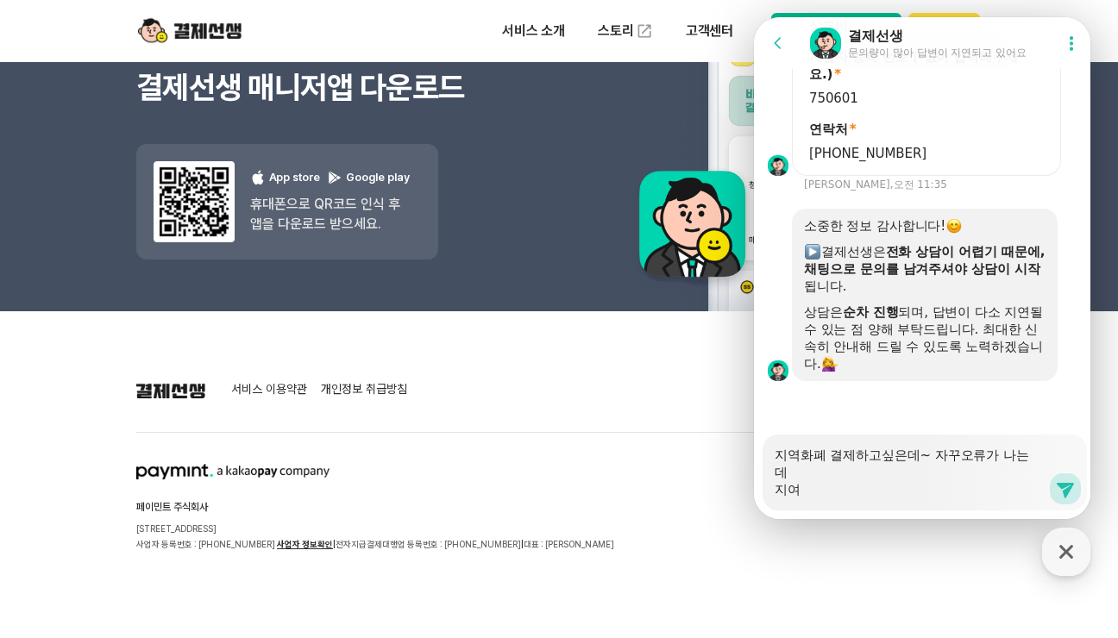
type textarea "지역화폐 결제하고싶은데~ 자꾸오류가 나는데 지역"
type textarea "x"
type textarea "지역화폐 결제하고싶은데~ 자꾸오류가 나는데 지역ㅎ"
type textarea "x"
type textarea "지역화폐 결제하고싶은데~ 자꾸오류가 나는데 지역호"
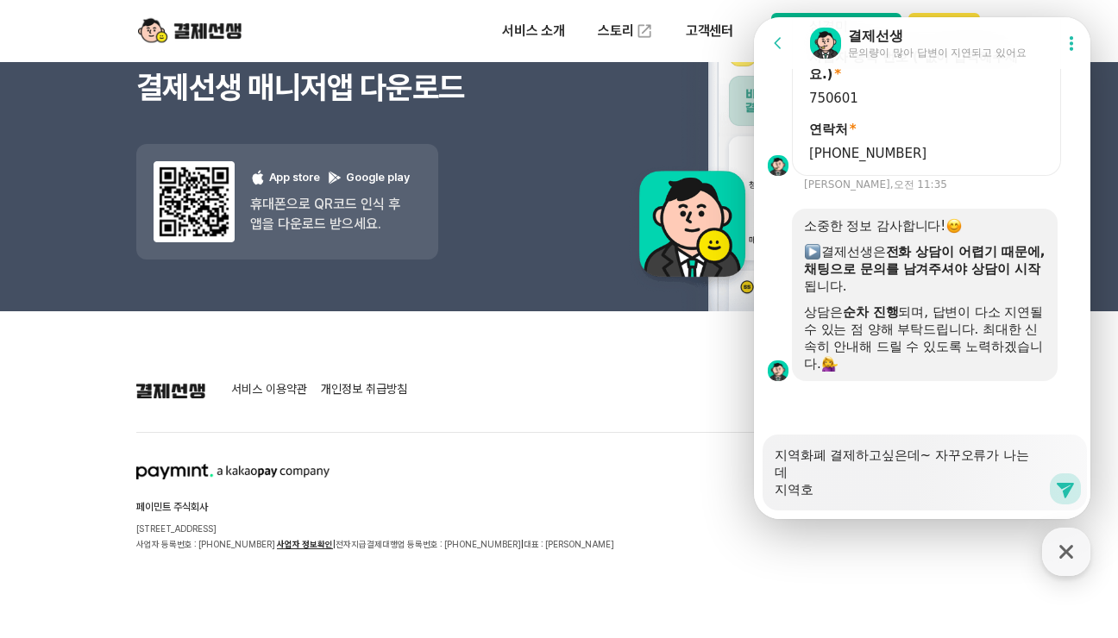
type textarea "x"
type textarea "지역화폐 결제하고싶은데~ 자꾸오류가 나는데 지역화"
type textarea "x"
type textarea "지역화폐 결제하고싶은데~ 자꾸오류가 나는데 지역활"
type textarea "x"
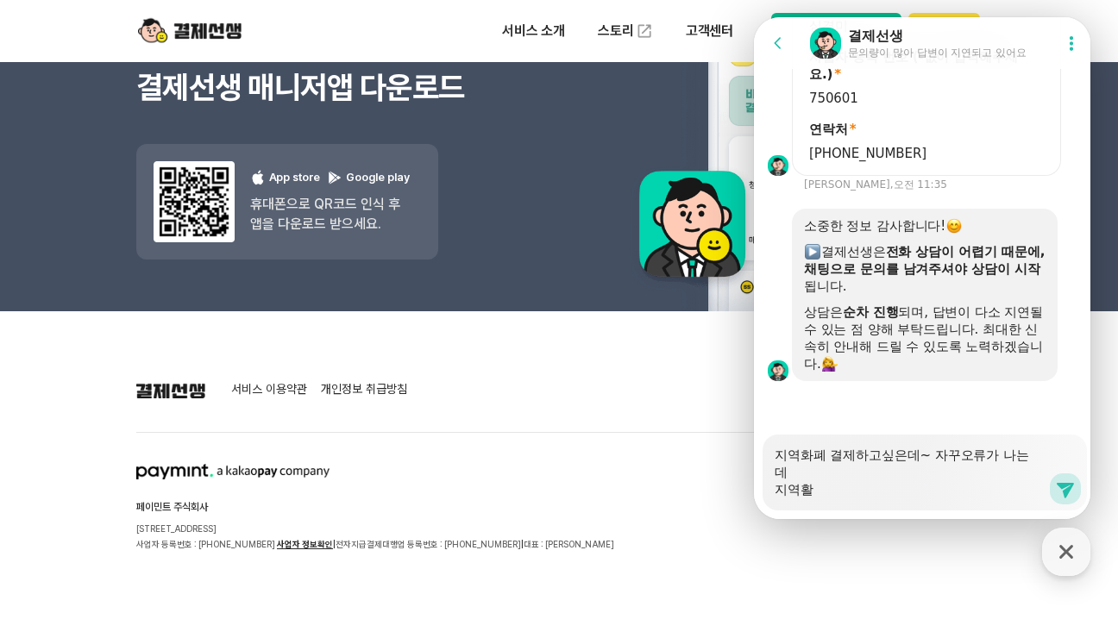
type textarea "지역화폐 결제하고싶은데~ 자꾸오류가 나는데 지역화"
type textarea "x"
type textarea "지역화폐 결제하고싶은데~ 자꾸오류가 나는데 지역홮"
type textarea "x"
type textarea "지역화폐 결제하고싶은데~ 자꾸오류가 나는데 지역화폐"
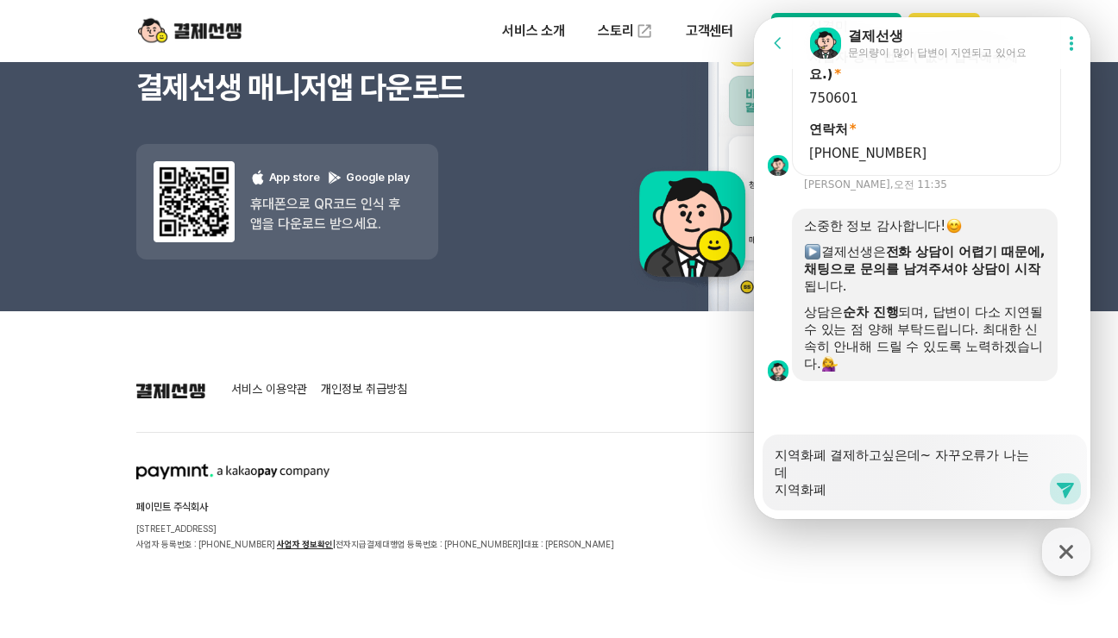
type textarea "x"
type textarea "지역화폐 결제하고싶은데~ 자꾸오류가 나는데 지역화폐"
type textarea "x"
type textarea "지역화폐 결제하고싶은데~ 자꾸오류가 나는데 지역화폐 ㄱ"
type textarea "x"
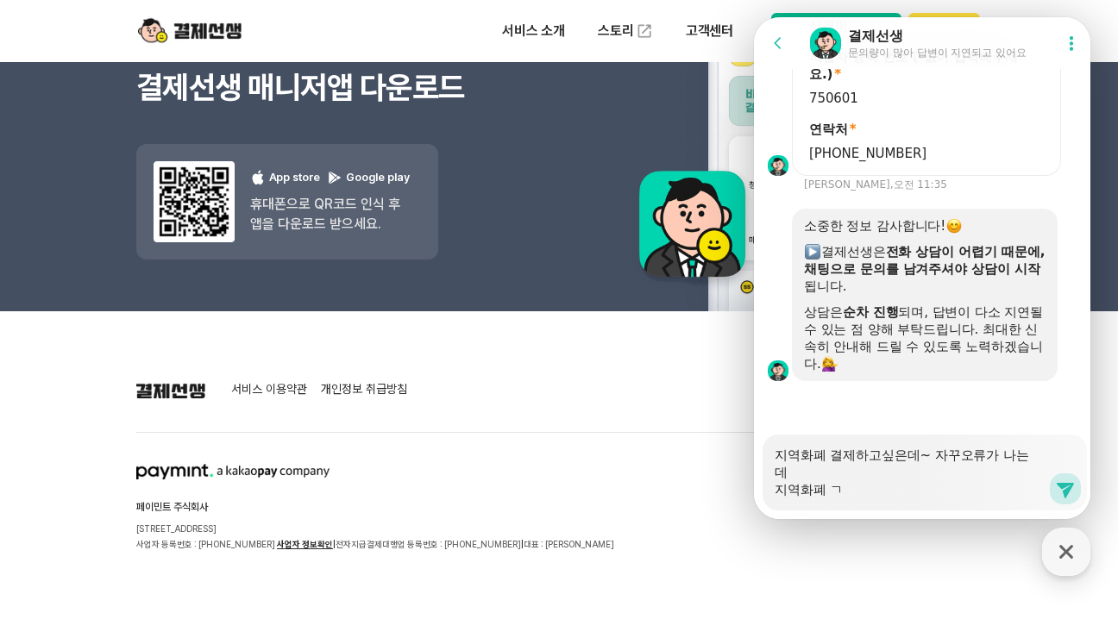
type textarea "지역화폐 결제하고싶은데~ 자꾸오류가 나는데 지역화폐 겨"
type textarea "x"
type textarea "지역화폐 결제하고싶은데~ 자꾸오류가 나는데 지역화폐 결"
type textarea "x"
type textarea "지역화폐 결제하고싶은데~ 자꾸오류가 나는데 지역화폐 결ㅈ"
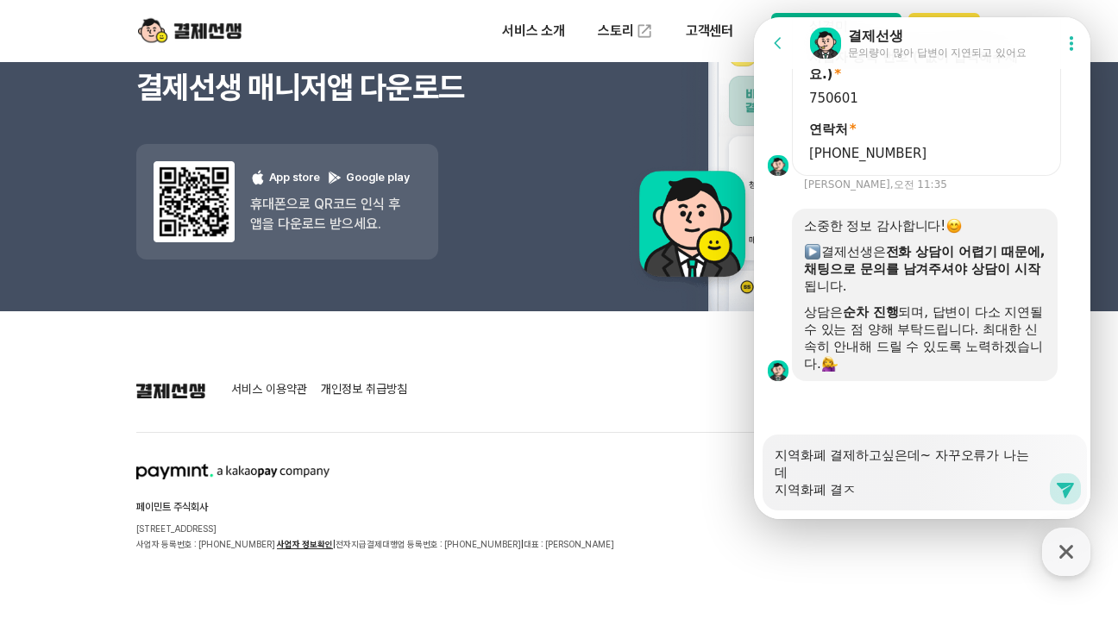
type textarea "x"
type textarea "지역화폐 결제하고싶은데~ 자꾸오류가 나는데 지역화폐 결제"
type textarea "x"
type textarea "지역화폐 결제하고싶은데~ 자꾸오류가 나는데 지역화폐 결제느"
type textarea "x"
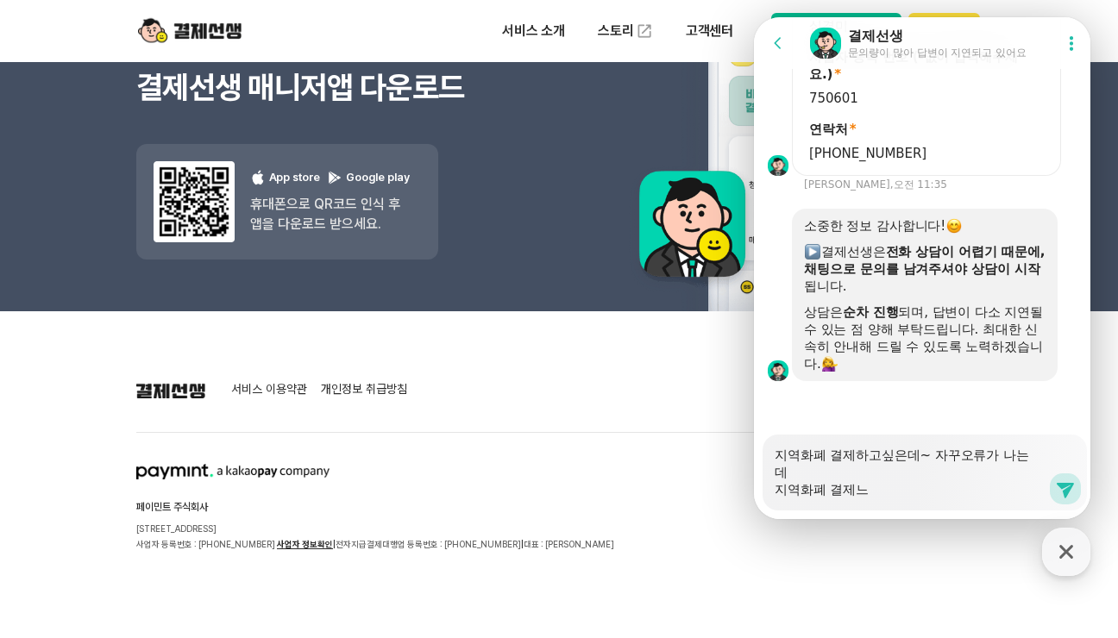
type textarea "지역화폐 결제하고싶은데~ 자꾸오류가 나는데 지역화폐 결제는"
type textarea "x"
type textarea "지역화폐 결제하고싶은데~ 자꾸오류가 나는데 지역화폐 결제는"
type textarea "x"
type textarea "지역화폐 결제하고싶은데~ 자꾸오류가 나는데 지역화폐 결제는"
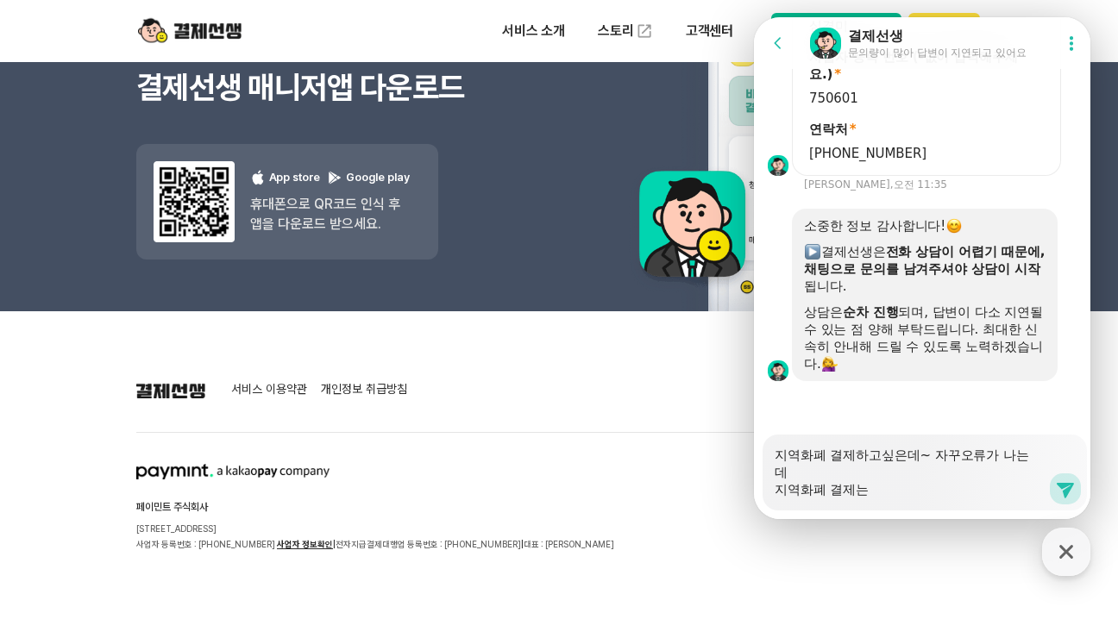
type textarea "x"
type textarea "지역화폐 결제하고싶은데~ 자꾸오류가 나는데 지역화폐 결제"
type textarea "x"
type textarea "지역화폐 결제하고싶은데~ 자꾸오류가 나는데 지역화폐 결"
type textarea "x"
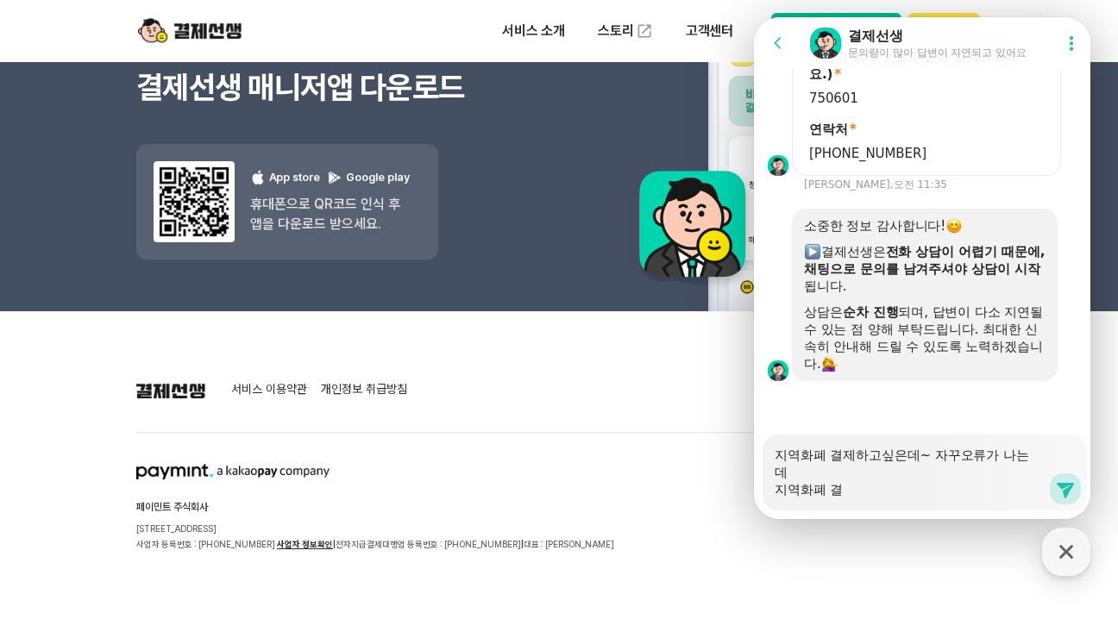
type textarea "지역화폐 결제하고싶은데~ 자꾸오류가 나는데 지역화폐"
type textarea "x"
type textarea "지역화폐 결제하고싶은데~ 자꾸오류가 나는데 지역화폐 겨"
type textarea "x"
type textarea "지역화폐 결제하고싶은데~ 자꾸오류가 나는데 지역화폐 결"
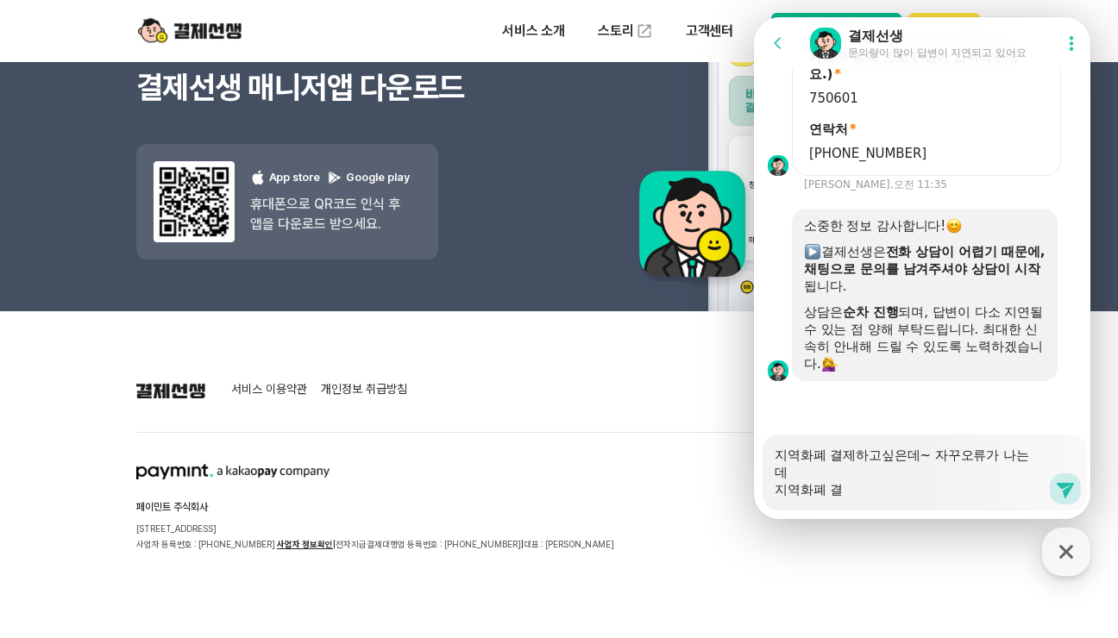
type textarea "x"
type textarea "지역화폐 결제하고싶은데~ 자꾸오류가 나는데 지역화폐 결ㅈ"
type textarea "x"
type textarea "지역화폐 결제하고싶은데~ 자꾸오류가 나는데 지역화폐 결재"
type textarea "x"
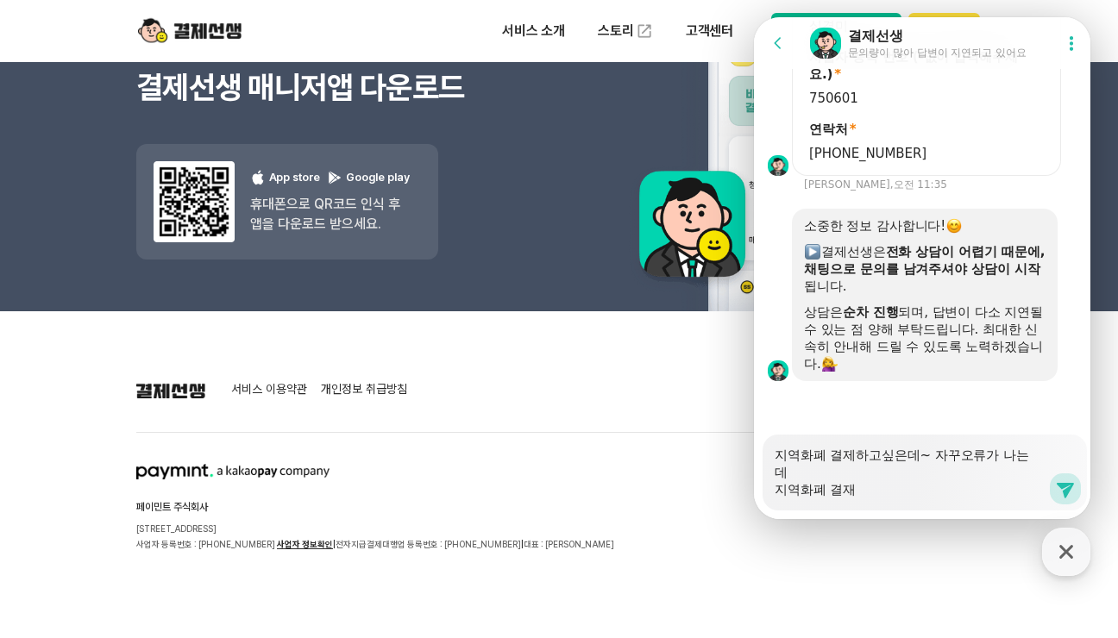
type textarea "지역화폐 결제하고싶은데~ 자꾸오류가 나는데 지역화폐 결잿"
type textarea "x"
type textarea "지역화폐 결제하고싶은데~ 자꾸오류가 나는데 지역화폐 결재시"
type textarea "x"
type textarea "지역화폐 결제하고싶은데~ 자꾸오류가 나는데 지역화폐 결재시"
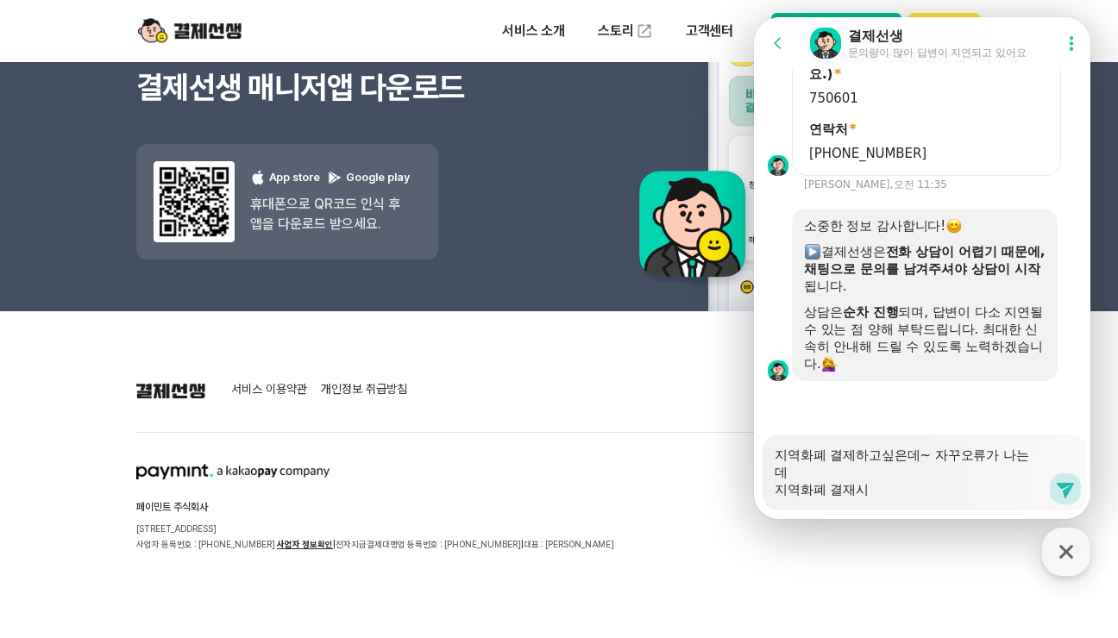
type textarea "x"
type textarea "지역화폐 결제하고싶은데~ 자꾸오류가 나는데 지역화폐 결재시 ㅁ"
type textarea "x"
type textarea "지역화폐 결제하고싶은데~ 자꾸오류가 나는데 지역화폐 결재시 미"
type textarea "x"
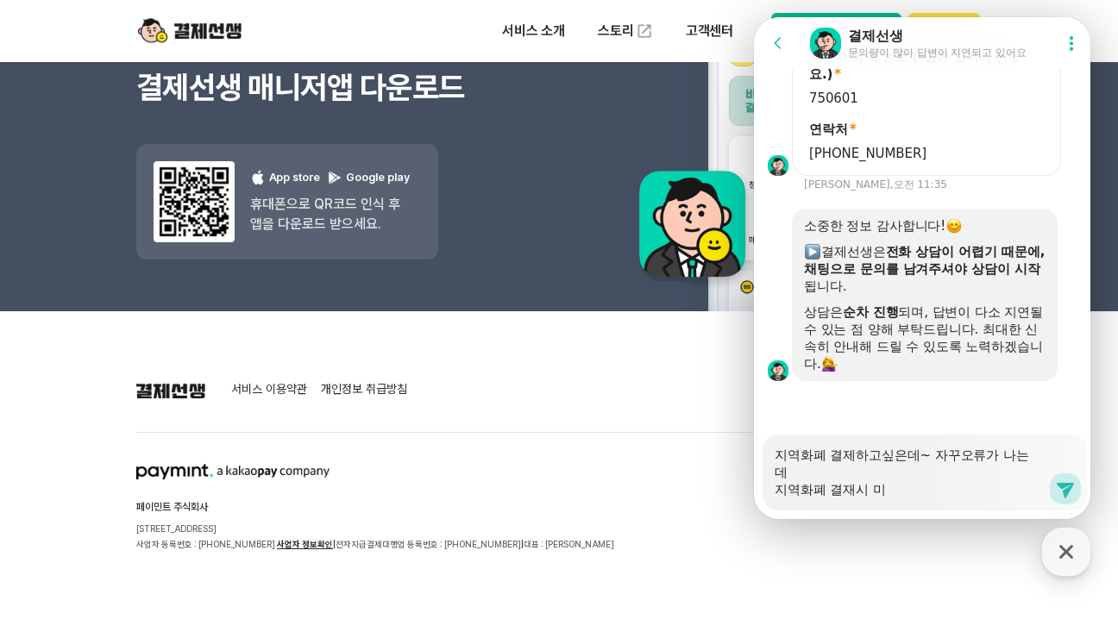
type textarea "지역화폐 결제하고싶은데~ 자꾸오류가 나는데 지역화폐 결재시 민"
type textarea "x"
type textarea "지역화폐 결제하고싶은데~ 자꾸오류가 나는데 지역화폐 결재시 민ㅅ"
type textarea "x"
type textarea "지역화폐 결제하고싶은데~ 자꾸오류가 나는데 지역화폐 결재시 민새"
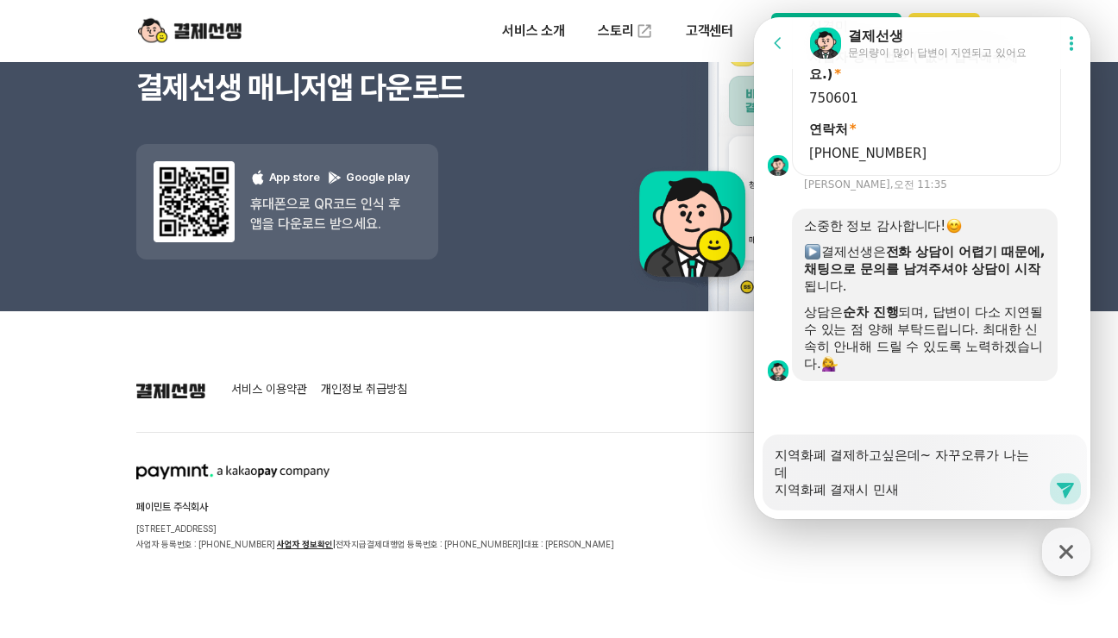
type textarea "x"
type textarea "지역화폐 결제하고싶은데~ 자꾸오류가 나는데 지역화폐 결재시 민생"
type textarea "x"
type textarea "지역화폐 결제하고싶은데~ 자꾸오류가 나는데 지역화폐 결재시 민새"
type textarea "x"
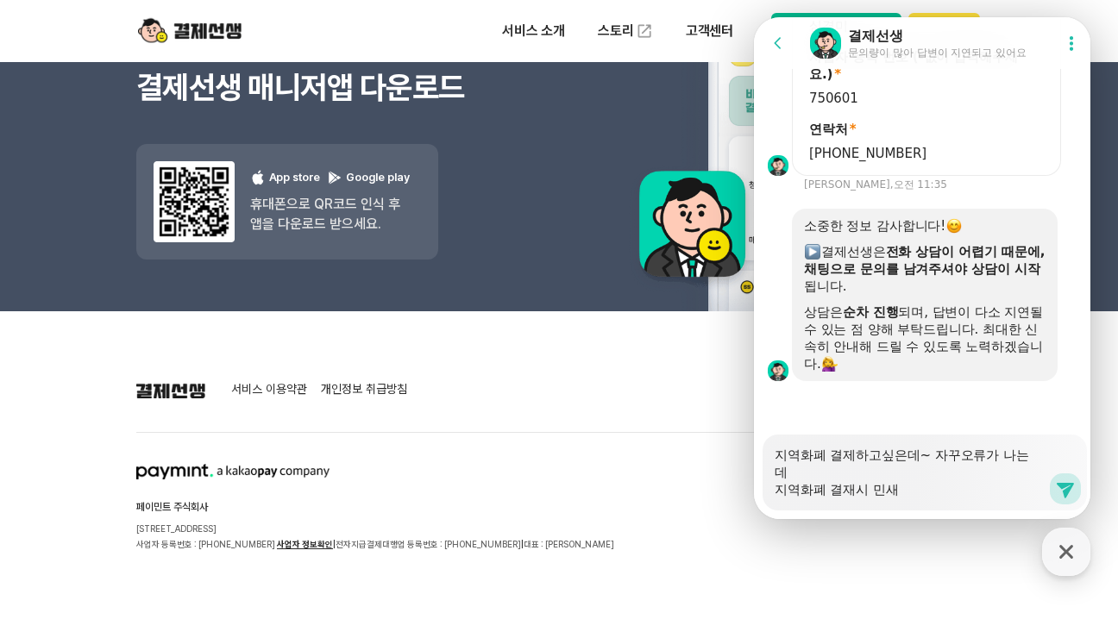
type textarea "지역화폐 결제하고싶은데~ 자꾸오류가 나는데 지역화폐 결재시 민ㅅ"
type textarea "x"
type textarea "지역화폐 결제하고싶은데~ 자꾸오류가 나는데 지역화폐 결재시 민"
type textarea "x"
type textarea "지역화폐 결제하고싶은데~ 자꾸오류가 나는데 지역화폐 결재시"
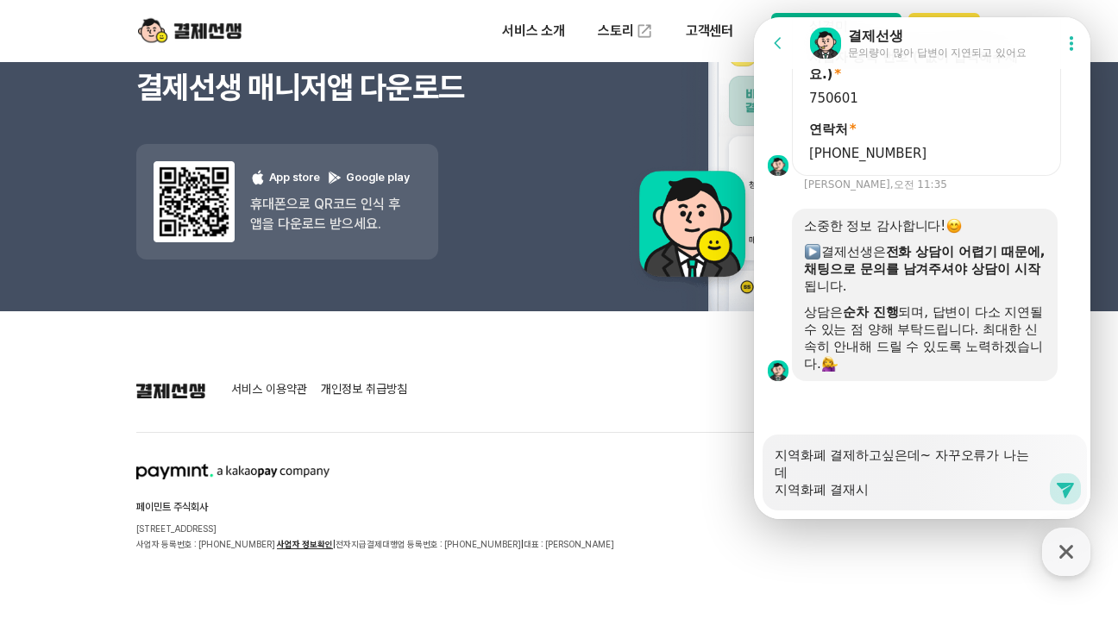
type textarea "x"
type textarea "지역화폐 결제하고싶은데~ 자꾸오류가 나는데 지역화폐 결재시"
type textarea "x"
type textarea "지역화폐 결제하고싶은데~ 자꾸오류가 나는데 지역화폐 결재"
type textarea "x"
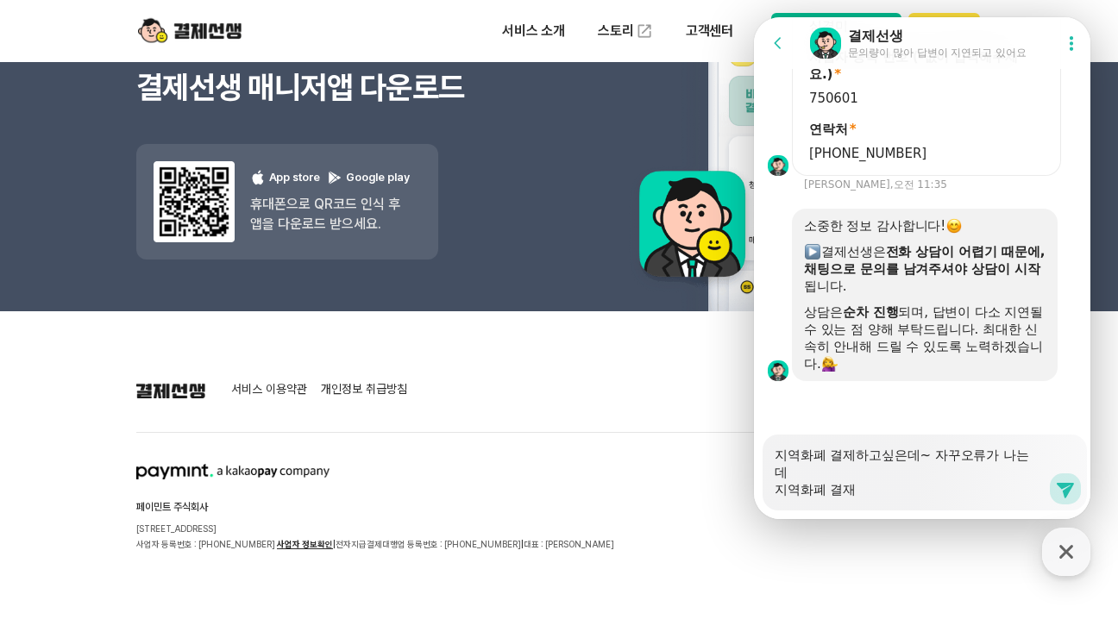
type textarea "지역화폐 결제하고싶은데~ 자꾸오류가 나는데 지역화폐 결"
type textarea "x"
type textarea "지역화폐 결제하고싶은데~ 자꾸오류가 나는데 지역화폐"
type textarea "x"
type textarea "지역화폐 결제하고싶은데~ 자꾸오류가 나는데 지역화폐"
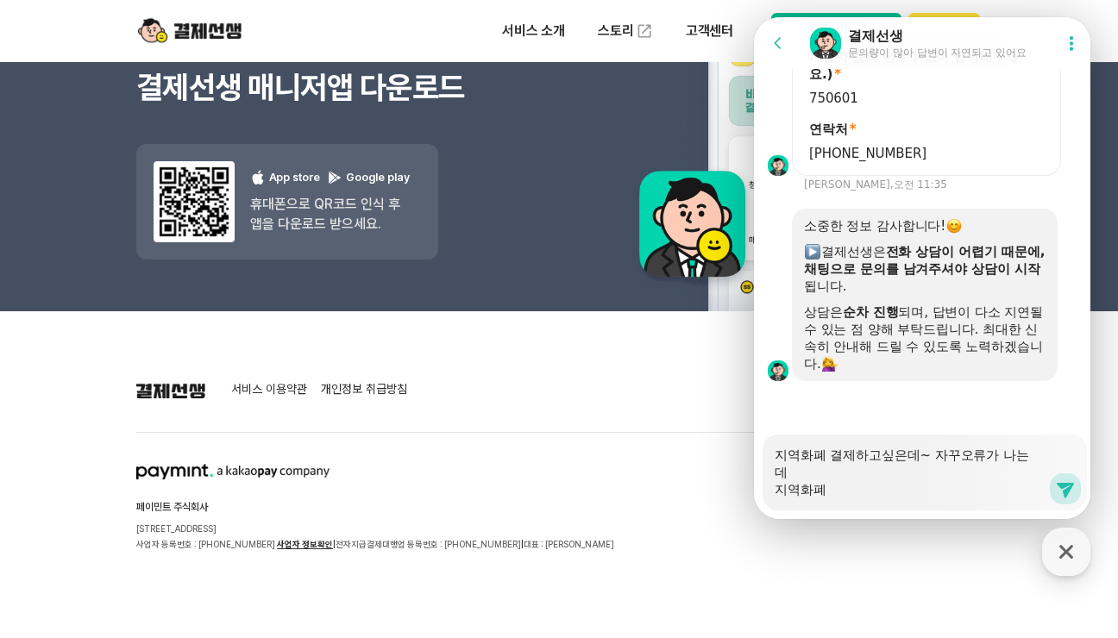
type textarea "x"
type textarea "지역화폐 결제하고싶은데~ 자꾸오류가 나는데 지역화폐ㄱ"
type textarea "x"
type textarea "지역화폐 결제하고싶은데~ 자꾸오류가 나는데 지역화폐겨"
type textarea "x"
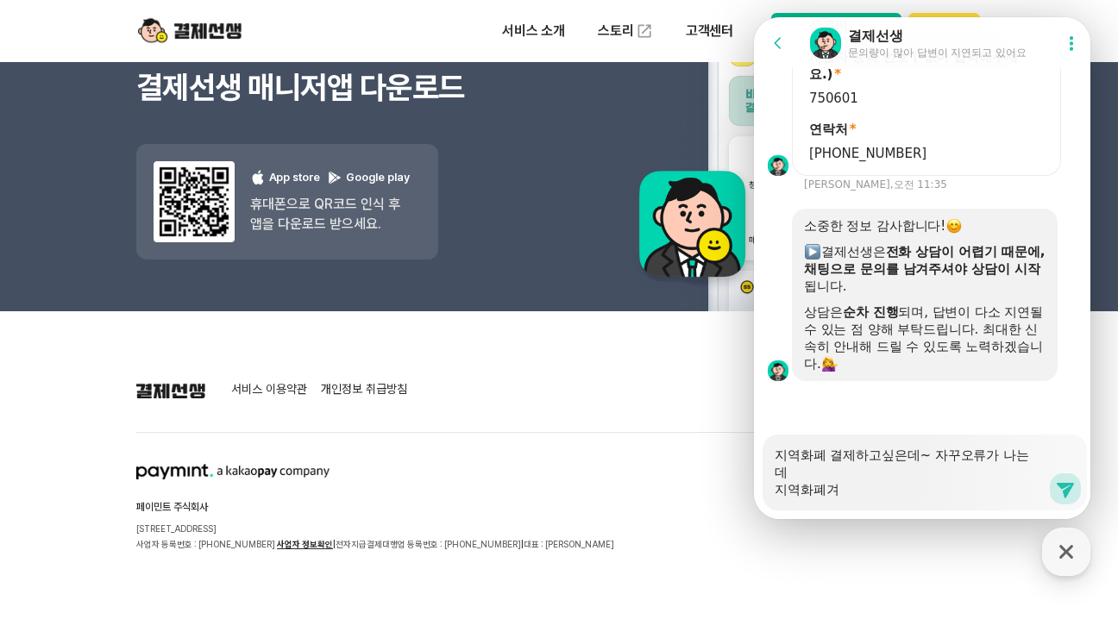
type textarea "지역화폐 결제하고싶은데~ 자꾸오류가 나는데 지역화폐결"
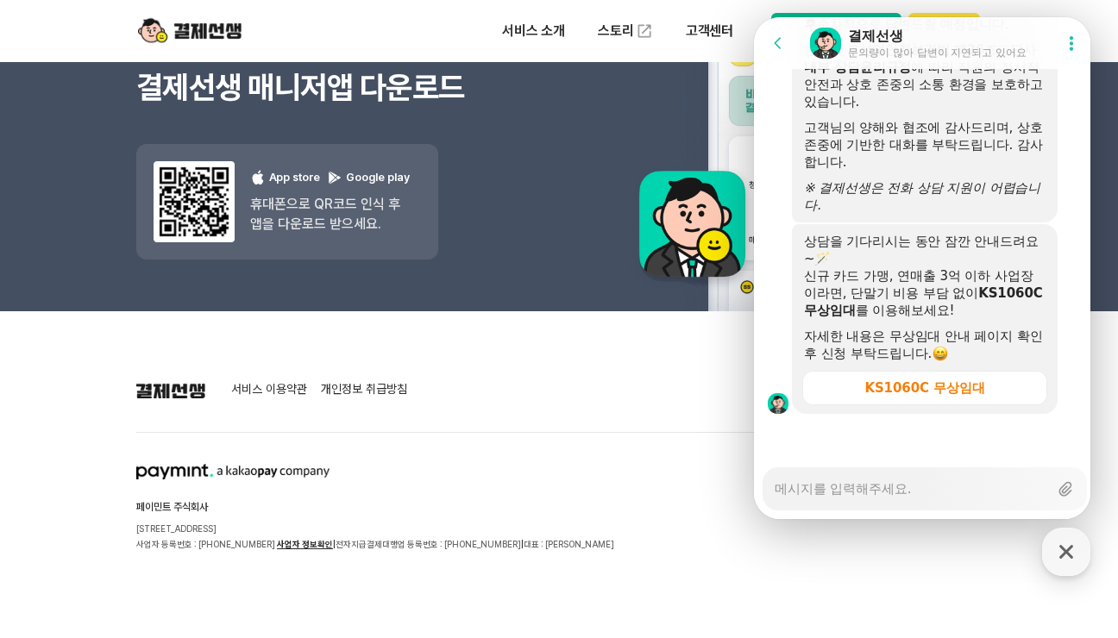
scroll to position [3247, 0]
click at [583, 388] on section "서비스 이용약관 개인정보 취급방침" at bounding box center [558, 390] width 845 height 21
